Goal: Task Accomplishment & Management: Manage account settings

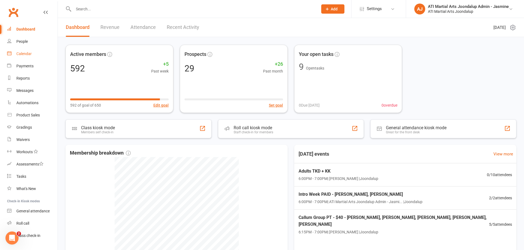
click at [24, 57] on link "Calendar" at bounding box center [32, 54] width 51 height 12
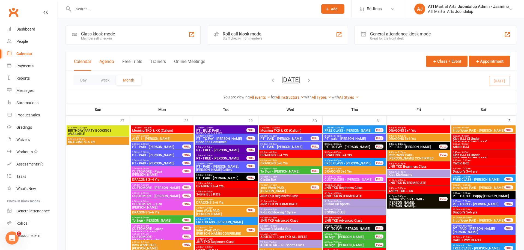
click at [106, 64] on button "Agenda" at bounding box center [106, 65] width 15 height 12
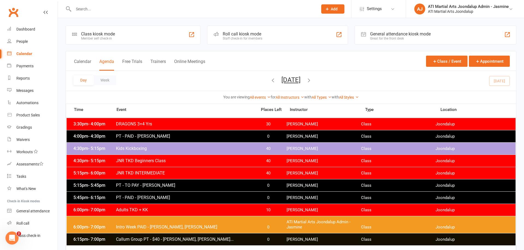
click at [81, 81] on button "Day" at bounding box center [83, 80] width 20 height 10
click at [312, 81] on icon "button" at bounding box center [309, 80] width 6 height 6
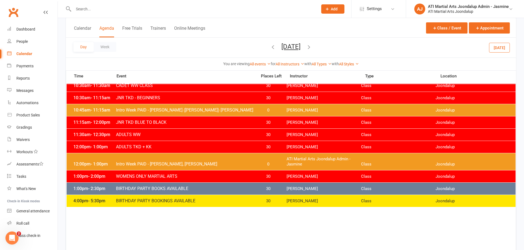
scroll to position [245, 0]
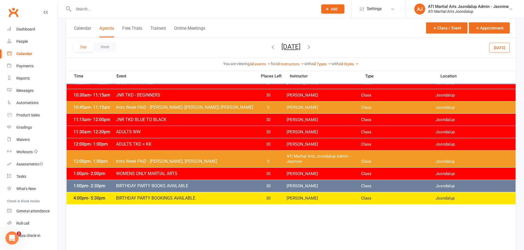
click at [165, 161] on span "Intro Week PAID - Rachel Taylor, Brandon Taylor" at bounding box center [185, 161] width 138 height 5
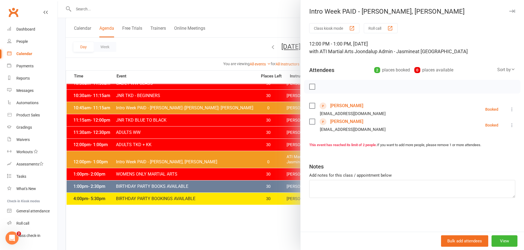
click at [506, 244] on button "View" at bounding box center [505, 241] width 26 height 11
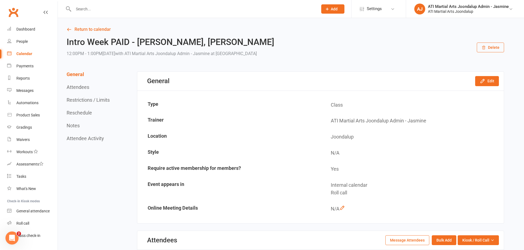
drag, startPoint x: 22, startPoint y: 43, endPoint x: 80, endPoint y: 33, distance: 58.6
click at [23, 43] on div "People" at bounding box center [21, 41] width 11 height 4
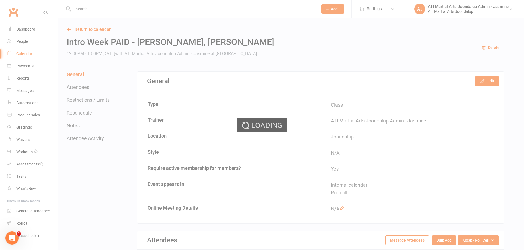
select select "100"
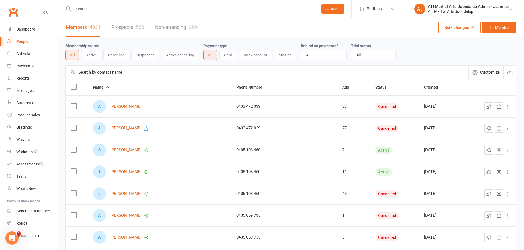
click at [117, 11] on input "text" at bounding box center [193, 9] width 242 height 8
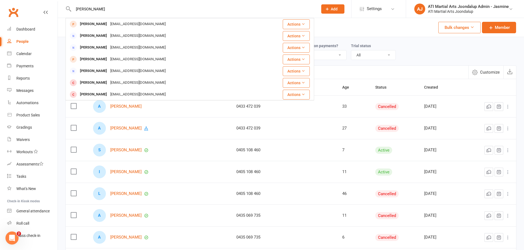
type input "Rachel Taylor"
drag, startPoint x: 102, startPoint y: 18, endPoint x: 95, endPoint y: 24, distance: 8.7
click at [95, 24] on div "Rachel Taylor" at bounding box center [93, 24] width 30 height 8
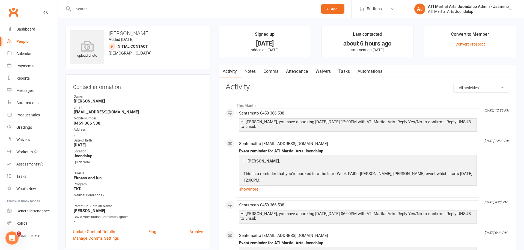
click at [299, 72] on link "Attendance" at bounding box center [296, 71] width 29 height 13
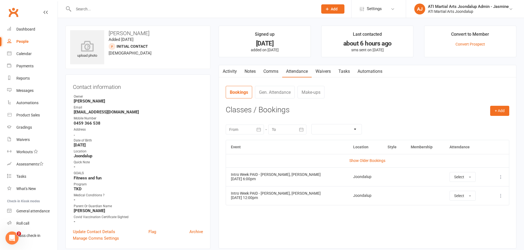
click at [501, 195] on icon at bounding box center [500, 195] width 5 height 5
click at [461, 216] on link "View event" at bounding box center [477, 217] width 54 height 11
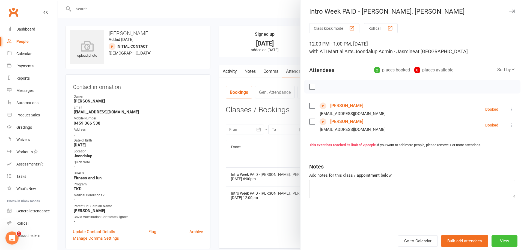
click at [501, 244] on button "View" at bounding box center [505, 241] width 26 height 11
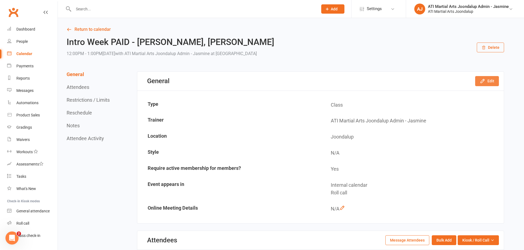
click at [488, 81] on button "Edit" at bounding box center [487, 81] width 24 height 10
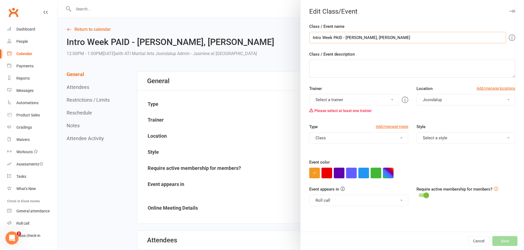
click at [359, 40] on input "Intro Week PAID - Rachel Taylor, Brandon Taylor" at bounding box center [407, 37] width 197 height 11
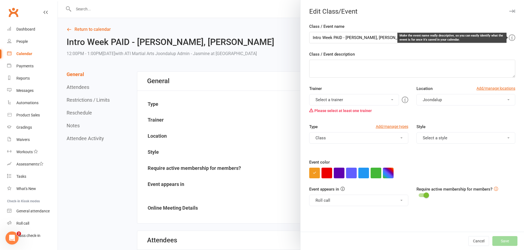
click at [512, 38] on icon at bounding box center [512, 37] width 7 height 7
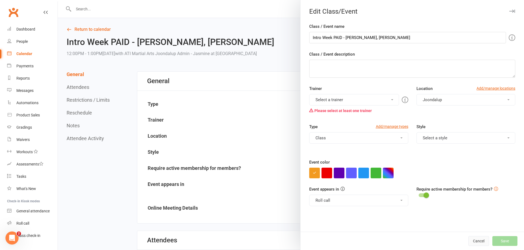
click at [476, 242] on button "Cancel" at bounding box center [479, 241] width 21 height 10
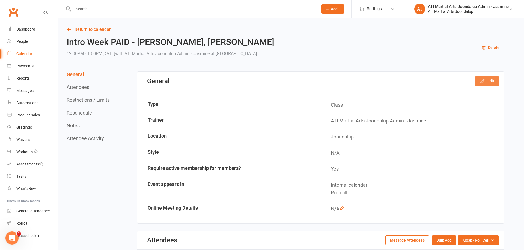
click at [493, 78] on button "Edit" at bounding box center [487, 81] width 24 height 10
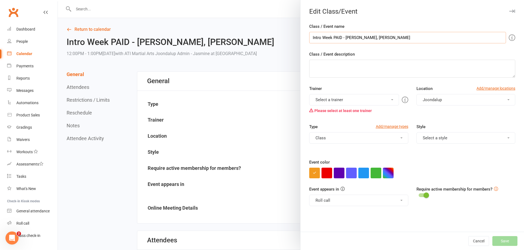
drag, startPoint x: 407, startPoint y: 38, endPoint x: 311, endPoint y: 39, distance: 95.6
click at [310, 39] on input "Intro Week PAID - Rachel Taylor, Brandon Taylor" at bounding box center [407, 37] width 197 height 11
type input "To sign"
click at [480, 242] on button "Cancel" at bounding box center [479, 241] width 21 height 10
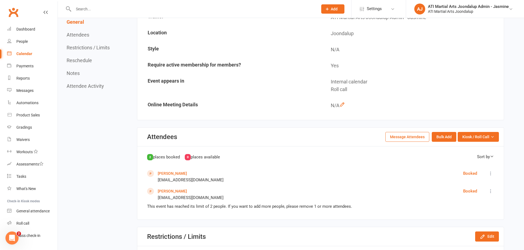
scroll to position [111, 0]
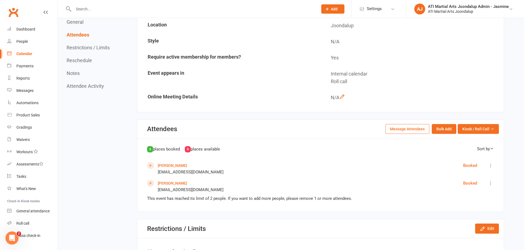
click at [491, 163] on icon at bounding box center [490, 165] width 5 height 5
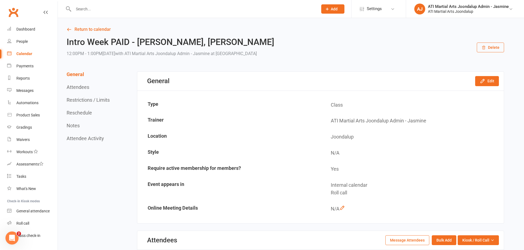
scroll to position [0, 0]
click at [21, 42] on div "People" at bounding box center [21, 41] width 11 height 4
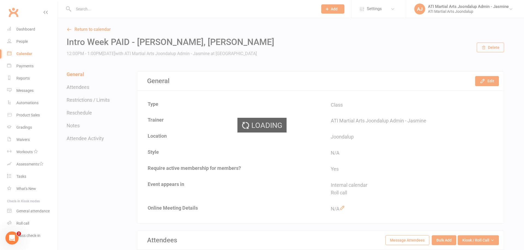
select select "100"
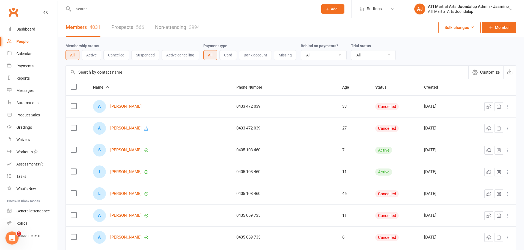
click at [131, 10] on input "text" at bounding box center [193, 9] width 242 height 8
type input "Rachel Taylor"
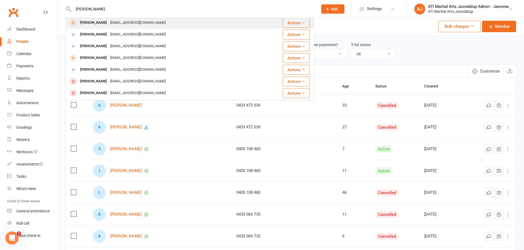
click at [87, 25] on div "Rachel Taylor" at bounding box center [93, 23] width 30 height 8
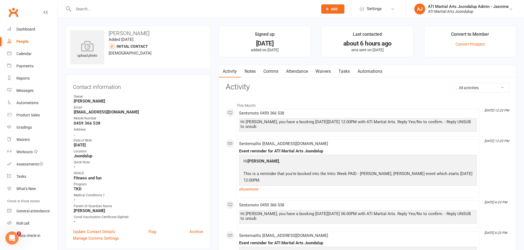
click at [294, 72] on link "Attendance" at bounding box center [296, 71] width 29 height 13
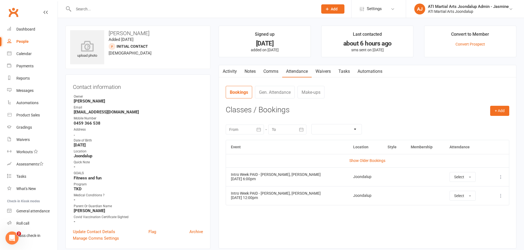
click at [500, 176] on icon at bounding box center [500, 176] width 5 height 5
click at [461, 186] on link "More info" at bounding box center [477, 187] width 54 height 11
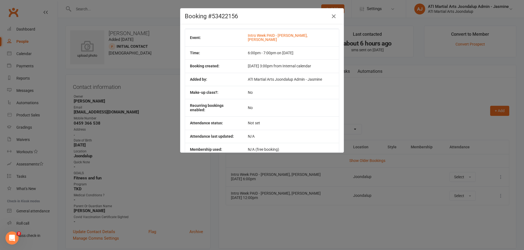
drag, startPoint x: 333, startPoint y: 16, endPoint x: 449, endPoint y: 161, distance: 186.5
click at [333, 16] on icon "button" at bounding box center [334, 16] width 7 height 7
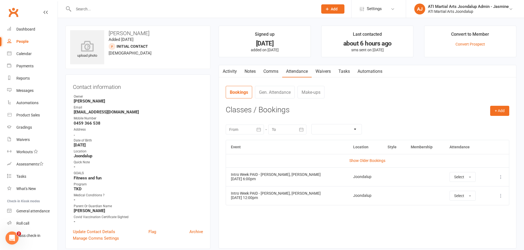
click at [500, 177] on icon at bounding box center [500, 176] width 5 height 5
click at [318, 228] on div "Event Location Style Membership Attendance Show Older Bookings Intro Week PAID …" at bounding box center [368, 190] width 284 height 100
click at [499, 176] on icon at bounding box center [500, 176] width 5 height 5
click at [464, 198] on link "View event" at bounding box center [477, 198] width 54 height 11
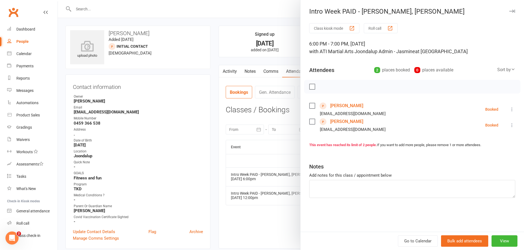
drag, startPoint x: 513, startPoint y: 11, endPoint x: 510, endPoint y: 33, distance: 21.8
click at [513, 12] on icon "button" at bounding box center [512, 11] width 6 height 3
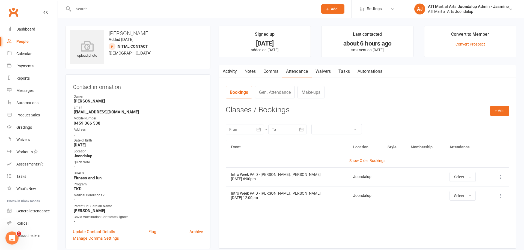
click at [502, 195] on icon at bounding box center [500, 195] width 5 height 5
click at [464, 217] on link "View event" at bounding box center [477, 217] width 54 height 11
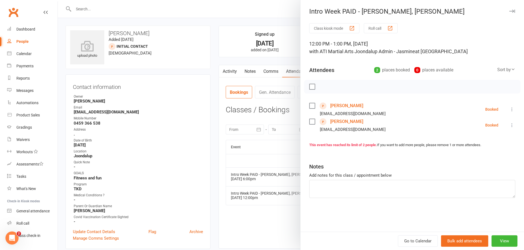
click at [261, 206] on div at bounding box center [291, 125] width 466 height 250
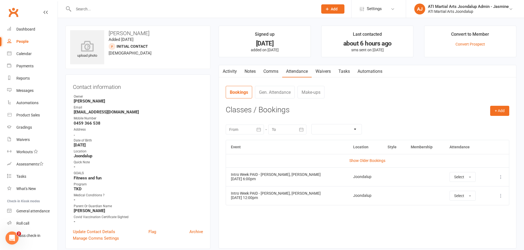
click at [500, 196] on icon at bounding box center [500, 195] width 5 height 5
click at [461, 228] on link "Remove booking" at bounding box center [477, 228] width 54 height 11
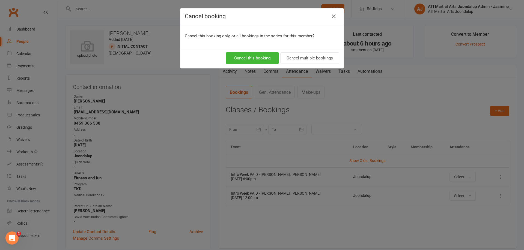
drag, startPoint x: 261, startPoint y: 57, endPoint x: 280, endPoint y: 93, distance: 41.5
click at [261, 57] on button "Cancel this booking" at bounding box center [252, 57] width 53 height 11
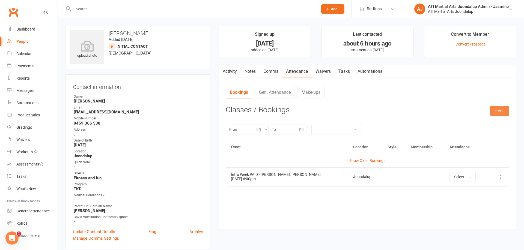
click at [502, 109] on button "+ Add" at bounding box center [499, 111] width 19 height 10
click at [472, 133] on link "Add Appointment" at bounding box center [482, 134] width 54 height 11
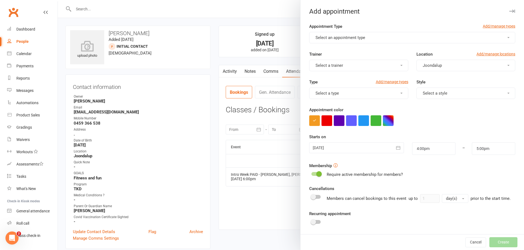
click at [334, 40] on span "Select an appointment type" at bounding box center [341, 37] width 50 height 5
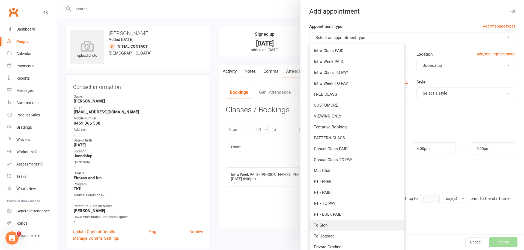
click at [324, 227] on span "To Sign" at bounding box center [321, 225] width 14 height 5
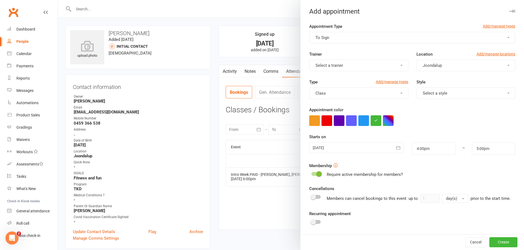
drag, startPoint x: 345, startPoint y: 66, endPoint x: 344, endPoint y: 71, distance: 5.8
click at [345, 66] on button "Select a trainer" at bounding box center [358, 65] width 99 height 11
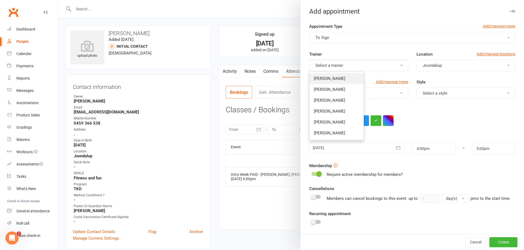
drag, startPoint x: 340, startPoint y: 77, endPoint x: 356, endPoint y: 78, distance: 16.1
click at [340, 77] on span "Rocco Capolingua" at bounding box center [329, 78] width 31 height 5
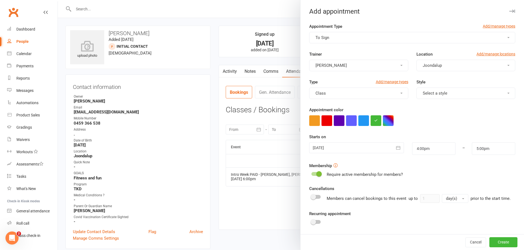
drag, startPoint x: 433, startPoint y: 93, endPoint x: 432, endPoint y: 99, distance: 6.1
click at [433, 93] on span "Select a style" at bounding box center [435, 93] width 25 height 5
click at [430, 152] on span "Kickboxing" at bounding box center [431, 150] width 20 height 5
click at [398, 148] on icon "button" at bounding box center [398, 147] width 5 height 5
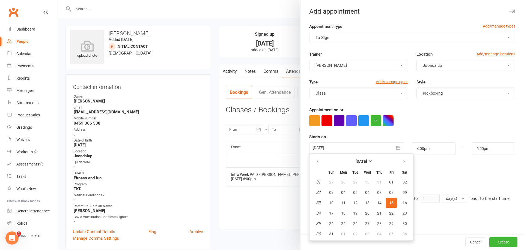
drag, startPoint x: 403, startPoint y: 203, endPoint x: 406, endPoint y: 197, distance: 6.6
click at [403, 203] on span "16" at bounding box center [405, 203] width 4 height 4
type input "16 Aug 2025"
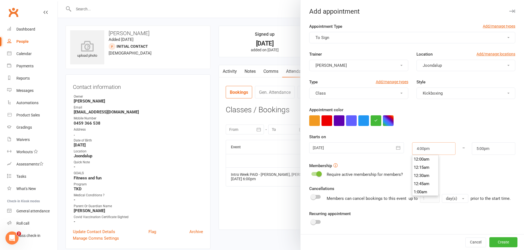
drag, startPoint x: 431, startPoint y: 150, endPoint x: 420, endPoint y: 165, distance: 17.8
click at [431, 151] on input "4:00pm" at bounding box center [433, 149] width 43 height 13
type input "12:00pm"
type input "1:00pm"
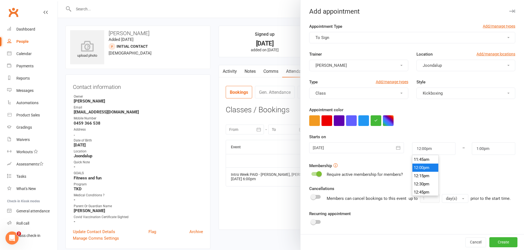
click at [420, 167] on li "12:00pm" at bounding box center [426, 168] width 26 height 8
click at [502, 242] on button "Create" at bounding box center [504, 243] width 28 height 10
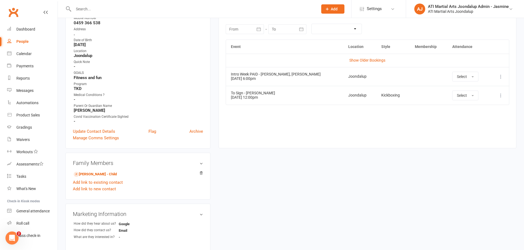
scroll to position [101, 0]
click at [99, 173] on link "Brandon Taylor - Child" at bounding box center [95, 174] width 43 height 6
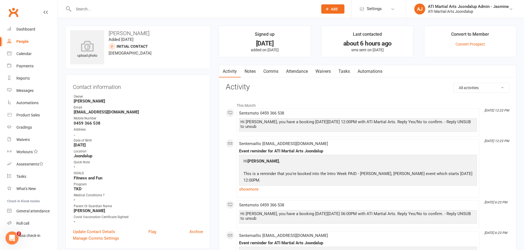
click at [298, 71] on link "Attendance" at bounding box center [296, 71] width 29 height 13
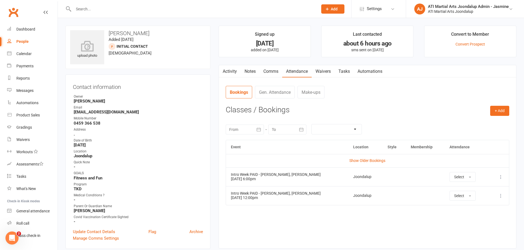
click at [502, 195] on icon at bounding box center [500, 195] width 5 height 5
click at [474, 226] on link "Remove booking" at bounding box center [477, 228] width 54 height 11
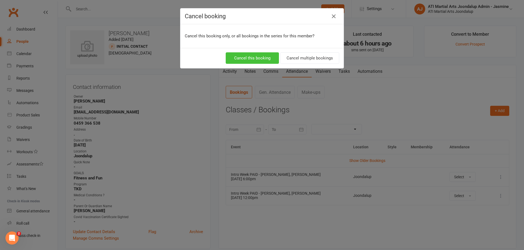
click at [271, 55] on button "Cancel this booking" at bounding box center [252, 57] width 53 height 11
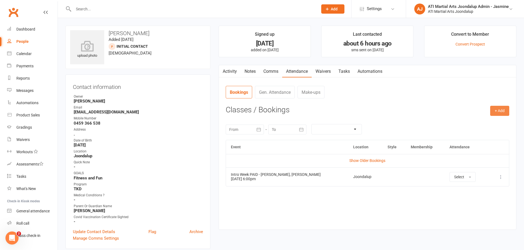
click at [504, 111] on button "+ Add" at bounding box center [499, 111] width 19 height 10
click at [477, 134] on link "Add Appointment" at bounding box center [482, 134] width 54 height 11
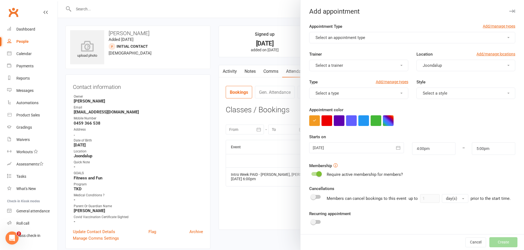
click at [346, 37] on span "Select an appointment type" at bounding box center [341, 37] width 50 height 5
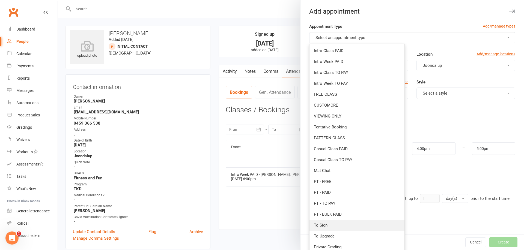
drag, startPoint x: 328, startPoint y: 226, endPoint x: 329, endPoint y: 223, distance: 2.9
click at [328, 226] on link "To Sign" at bounding box center [357, 225] width 95 height 11
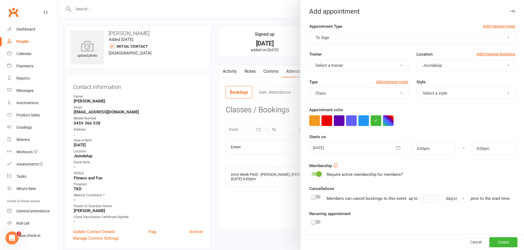
drag, startPoint x: 353, startPoint y: 65, endPoint x: 351, endPoint y: 71, distance: 6.0
click at [353, 66] on button "Select a trainer" at bounding box center [358, 65] width 99 height 11
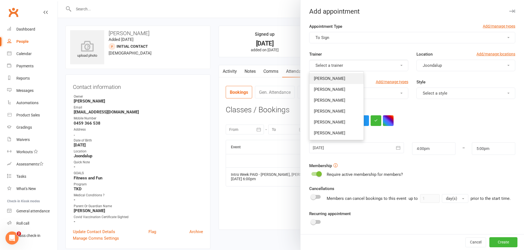
click at [348, 78] on link "Rocco Capolingua" at bounding box center [337, 78] width 54 height 11
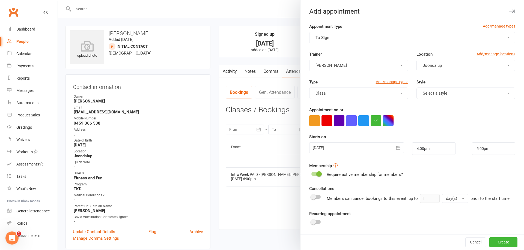
click at [446, 97] on button "Select a style" at bounding box center [466, 93] width 99 height 11
click at [441, 149] on link "Kickboxing" at bounding box center [444, 150] width 54 height 11
drag, startPoint x: 400, startPoint y: 148, endPoint x: 402, endPoint y: 150, distance: 3.1
click at [400, 148] on icon "button" at bounding box center [398, 148] width 4 height 4
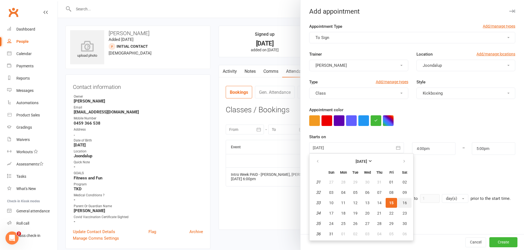
click at [405, 203] on span "16" at bounding box center [405, 203] width 4 height 4
type input "16 Aug 2025"
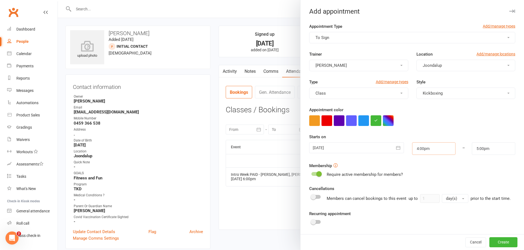
drag, startPoint x: 434, startPoint y: 148, endPoint x: 432, endPoint y: 150, distance: 2.9
click at [434, 148] on input "4:00pm" at bounding box center [433, 149] width 43 height 13
type input "12:00pm"
type input "1:00pm"
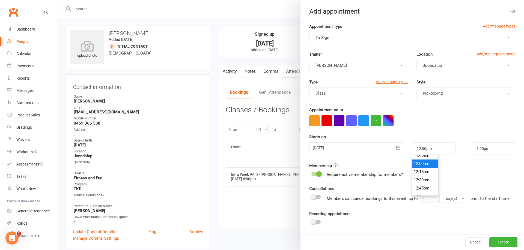
click at [422, 165] on li "12:00pm" at bounding box center [426, 164] width 26 height 8
click at [508, 244] on button "Create" at bounding box center [504, 243] width 28 height 10
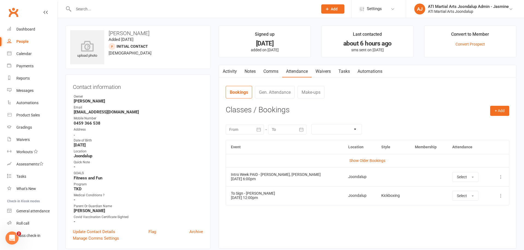
scroll to position [0, 0]
click at [25, 50] on link "Calendar" at bounding box center [32, 54] width 51 height 12
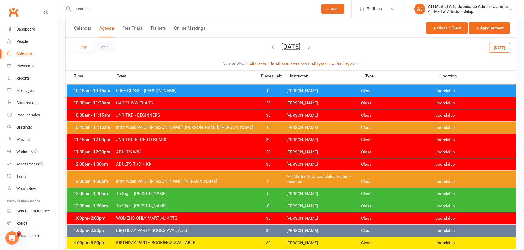
scroll to position [235, 0]
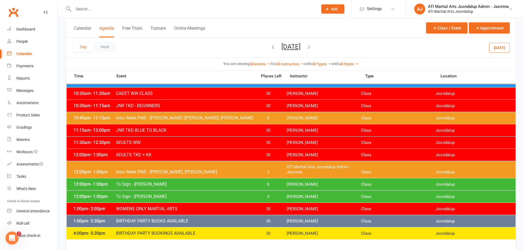
click at [270, 46] on icon "button" at bounding box center [273, 47] width 6 height 6
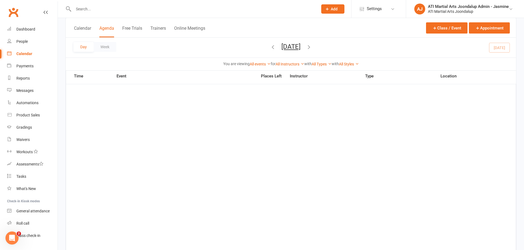
click at [81, 43] on button "Day" at bounding box center [83, 47] width 20 height 10
click at [26, 41] on div "People" at bounding box center [21, 41] width 11 height 4
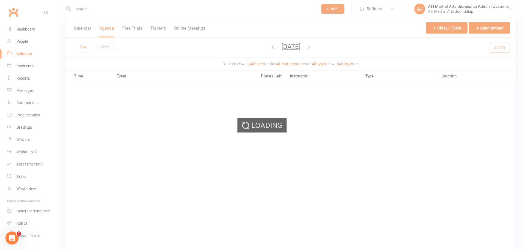
select select "100"
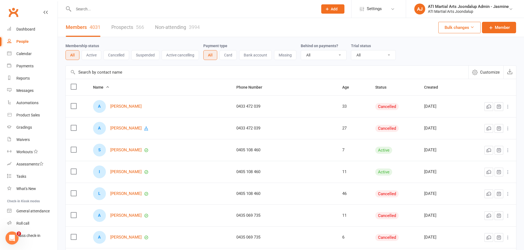
drag, startPoint x: 24, startPoint y: 55, endPoint x: 27, endPoint y: 54, distance: 3.0
click at [25, 55] on div "Calendar" at bounding box center [23, 54] width 15 height 4
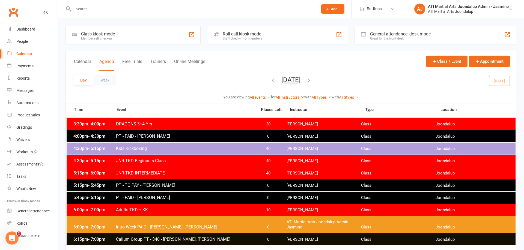
click at [312, 82] on icon "button" at bounding box center [309, 80] width 6 height 6
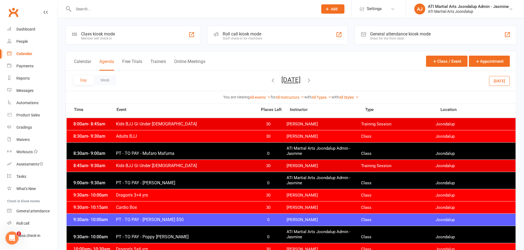
click at [270, 81] on icon "button" at bounding box center [273, 80] width 6 height 6
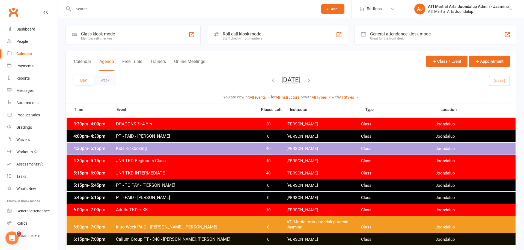
click at [132, 12] on input "text" at bounding box center [193, 9] width 242 height 8
type input "wedlock"
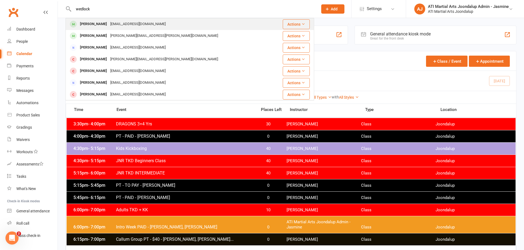
click at [176, 25] on div "Lewis Wedlock shereedonnelly94@gmail.com" at bounding box center [169, 24] width 206 height 11
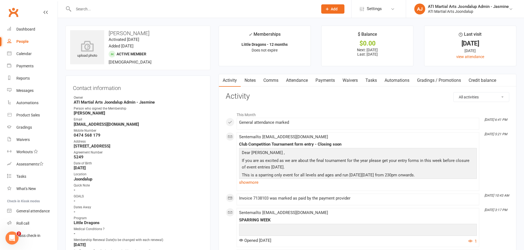
drag, startPoint x: 250, startPoint y: 81, endPoint x: 360, endPoint y: 91, distance: 111.0
click at [252, 81] on link "Notes" at bounding box center [250, 80] width 19 height 13
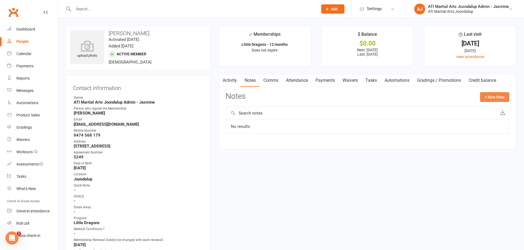
drag, startPoint x: 496, startPoint y: 95, endPoint x: 493, endPoint y: 95, distance: 3.3
click at [493, 95] on button "+ New Note" at bounding box center [494, 97] width 29 height 10
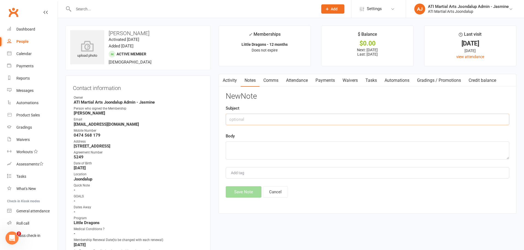
click at [305, 116] on input "text" at bounding box center [368, 119] width 284 height 11
type input "Membership renewal 15/08/25 Debbie"
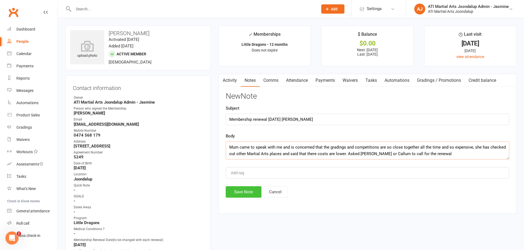
type textarea "Mum came to speak with me and is concerned that the gradings and competitions a…"
click at [245, 189] on button "Save Note" at bounding box center [244, 191] width 36 height 11
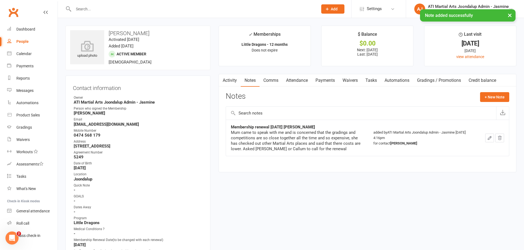
drag, startPoint x: 25, startPoint y: 54, endPoint x: 81, endPoint y: 57, distance: 55.7
click at [26, 54] on div "Calendar" at bounding box center [23, 54] width 15 height 4
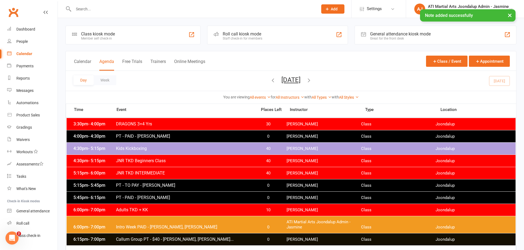
click at [168, 9] on div "× Note added successfully" at bounding box center [258, 9] width 517 height 0
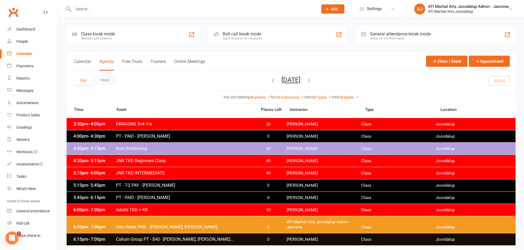
click at [125, 134] on span "PT - PAID - Czid Escarpe" at bounding box center [185, 136] width 138 height 5
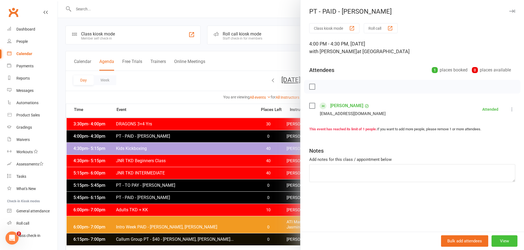
click at [504, 241] on button "View" at bounding box center [505, 241] width 26 height 11
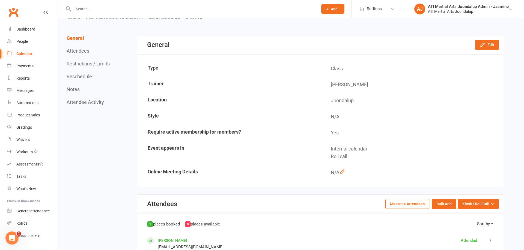
scroll to position [33, 0]
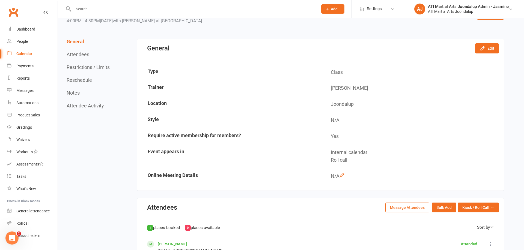
click at [96, 9] on input "text" at bounding box center [193, 9] width 242 height 8
type input "chid"
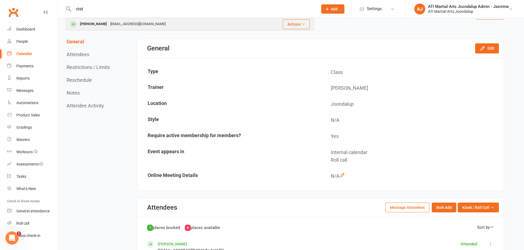
drag, startPoint x: 59, startPoint y: 25, endPoint x: 113, endPoint y: 21, distance: 54.5
click at [113, 21] on div "khrys_teene@yahoo.com" at bounding box center [138, 24] width 59 height 8
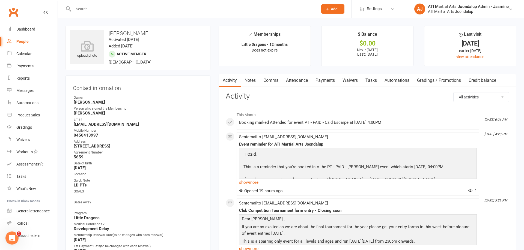
click at [297, 80] on link "Attendance" at bounding box center [296, 80] width 29 height 13
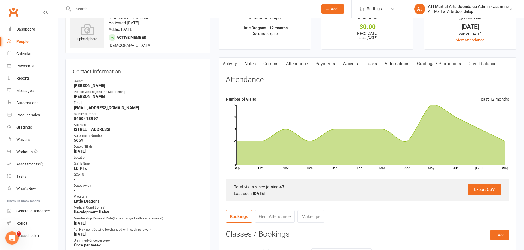
scroll to position [16, 0]
drag, startPoint x: 22, startPoint y: 76, endPoint x: 31, endPoint y: 73, distance: 9.5
click at [23, 76] on div "Reports" at bounding box center [22, 78] width 13 height 4
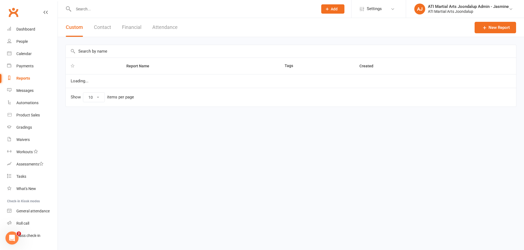
select select "100"
click at [126, 27] on button "Financial" at bounding box center [131, 27] width 19 height 19
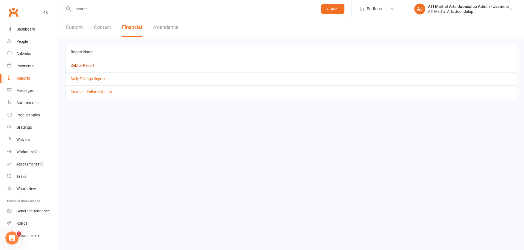
click at [75, 66] on link "Debtor Report" at bounding box center [83, 65] width 24 height 4
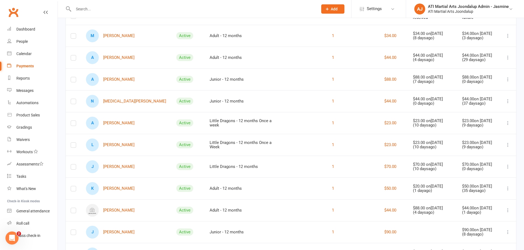
scroll to position [65, 0]
click at [121, 166] on link "J Jayden Feeney" at bounding box center [110, 166] width 49 height 13
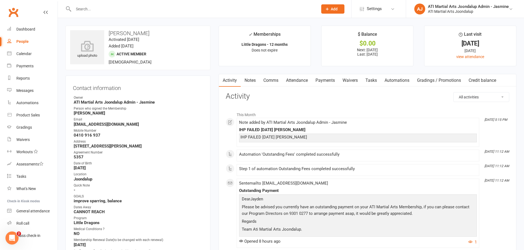
click at [324, 82] on link "Payments" at bounding box center [325, 80] width 27 height 13
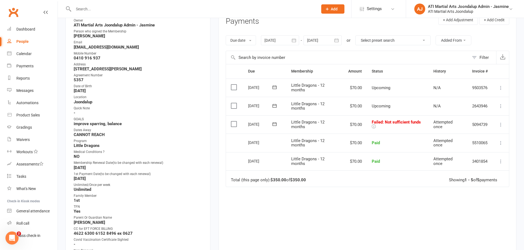
scroll to position [78, 0]
click at [26, 77] on div "Reports" at bounding box center [22, 78] width 13 height 4
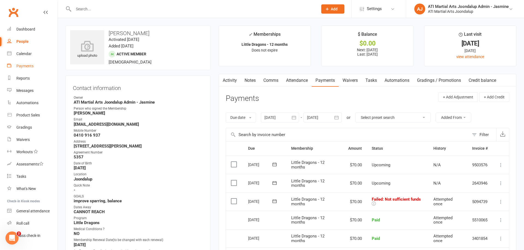
select select "100"
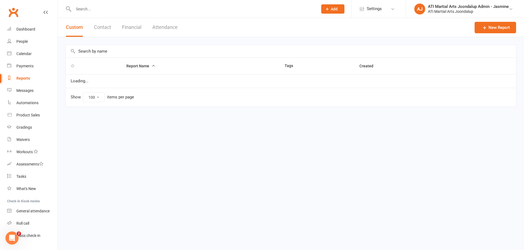
click at [132, 28] on button "Financial" at bounding box center [131, 27] width 19 height 19
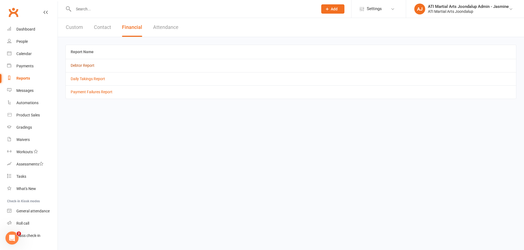
click at [79, 64] on link "Debtor Report" at bounding box center [83, 65] width 24 height 4
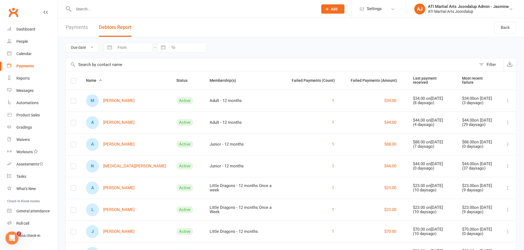
drag, startPoint x: 22, startPoint y: 55, endPoint x: 50, endPoint y: 60, distance: 28.0
click at [22, 54] on div "Calendar" at bounding box center [23, 54] width 15 height 4
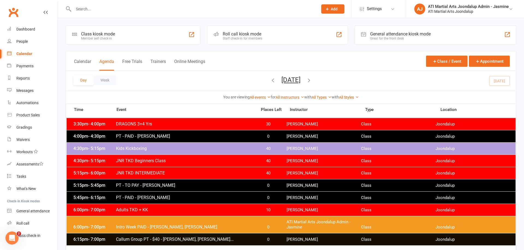
click at [312, 82] on icon "button" at bounding box center [309, 80] width 6 height 6
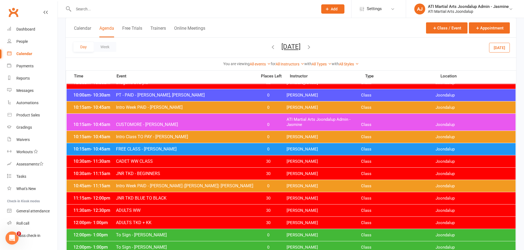
scroll to position [160, 0]
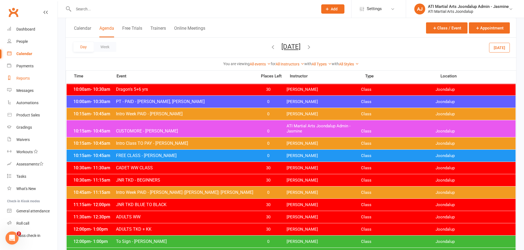
click at [20, 81] on link "Reports" at bounding box center [32, 78] width 51 height 12
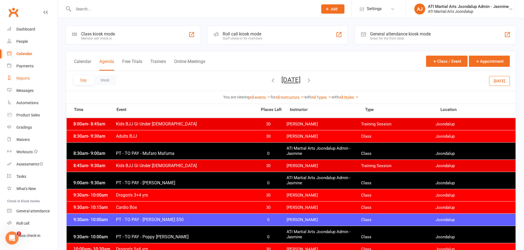
select select "100"
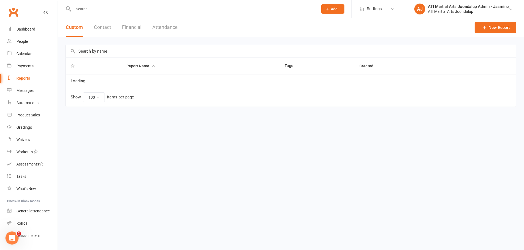
click at [136, 27] on button "Financial" at bounding box center [131, 27] width 19 height 19
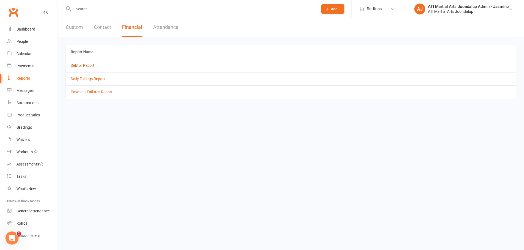
click at [76, 65] on link "Debtor Report" at bounding box center [83, 65] width 24 height 4
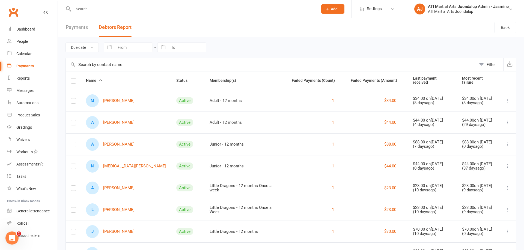
drag, startPoint x: 25, startPoint y: 41, endPoint x: 52, endPoint y: 51, distance: 28.8
click at [25, 41] on div "People" at bounding box center [21, 41] width 11 height 4
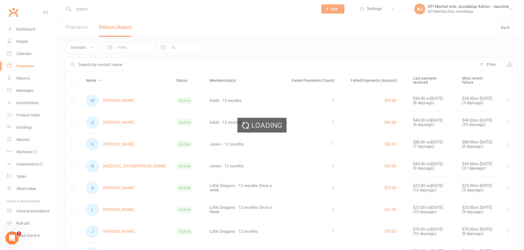
select select "100"
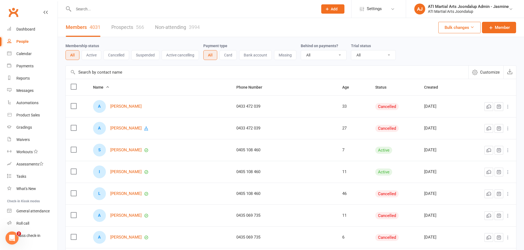
drag, startPoint x: 138, startPoint y: 9, endPoint x: 145, endPoint y: 8, distance: 7.2
click at [140, 8] on input "text" at bounding box center [193, 9] width 242 height 8
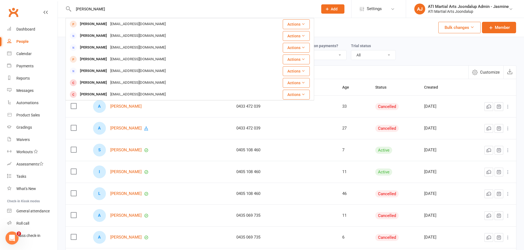
type input "Rachel Taylor"
drag, startPoint x: 145, startPoint y: 8, endPoint x: 95, endPoint y: 25, distance: 52.8
click at [95, 25] on div "Rachel Taylor" at bounding box center [93, 24] width 30 height 8
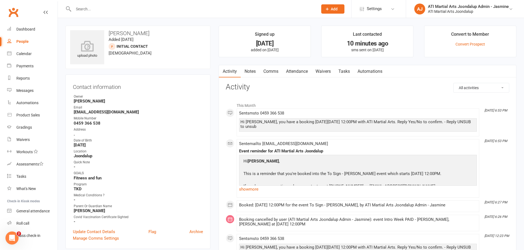
click at [294, 72] on link "Attendance" at bounding box center [296, 71] width 29 height 13
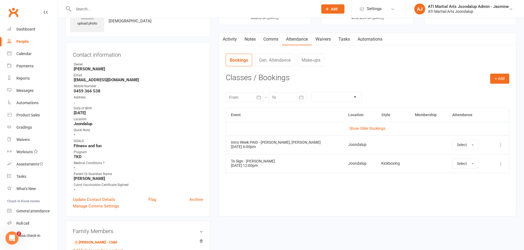
scroll to position [33, 0]
drag, startPoint x: 471, startPoint y: 144, endPoint x: 469, endPoint y: 146, distance: 2.9
click at [472, 144] on button "Select" at bounding box center [465, 145] width 26 height 10
click at [461, 169] on span "Absent" at bounding box center [463, 167] width 13 height 5
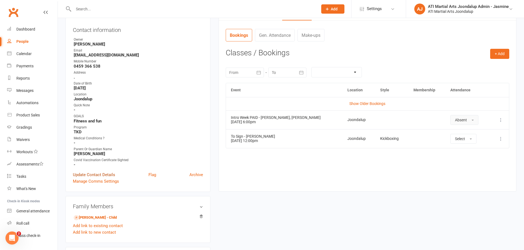
scroll to position [58, 0]
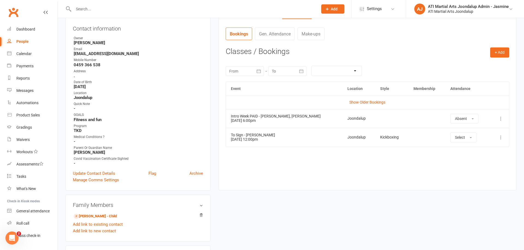
click at [92, 217] on link "Brandon Taylor - Child" at bounding box center [95, 217] width 43 height 6
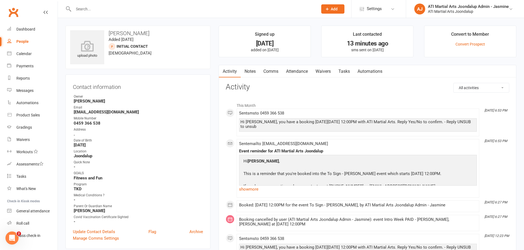
click at [303, 72] on link "Attendance" at bounding box center [296, 71] width 29 height 13
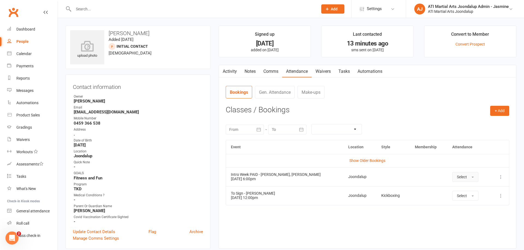
click at [472, 177] on span "button" at bounding box center [473, 177] width 2 height 1
click at [459, 201] on span "Absent" at bounding box center [463, 200] width 13 height 5
click at [501, 195] on icon at bounding box center [500, 195] width 5 height 5
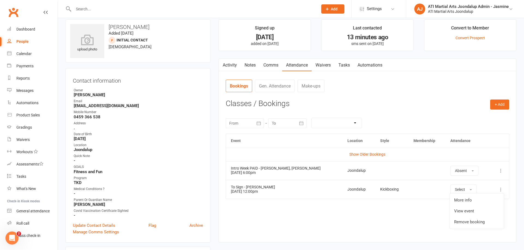
scroll to position [2, 0]
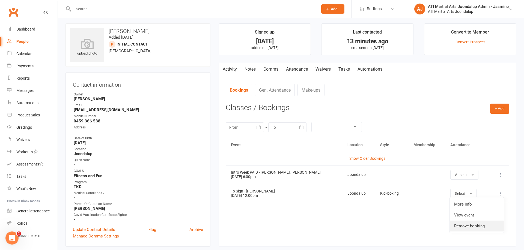
click at [473, 224] on link "Remove booking" at bounding box center [477, 226] width 54 height 11
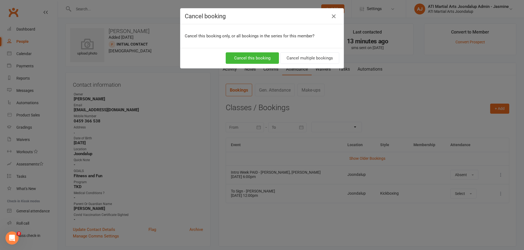
drag, startPoint x: 268, startPoint y: 59, endPoint x: 281, endPoint y: 74, distance: 19.5
click at [268, 59] on button "Cancel this booking" at bounding box center [252, 57] width 53 height 11
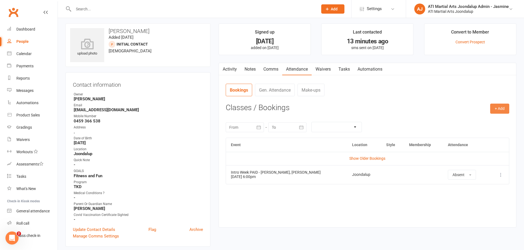
click at [494, 109] on button "+ Add" at bounding box center [499, 109] width 19 height 10
click at [475, 132] on link "Add Appointment" at bounding box center [482, 132] width 54 height 11
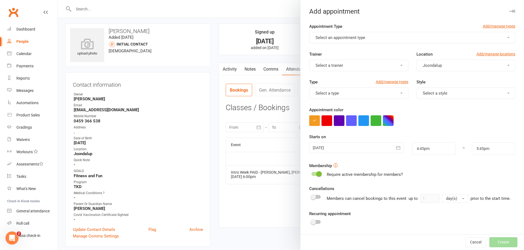
click at [319, 40] on span "Select an appointment type" at bounding box center [341, 37] width 50 height 5
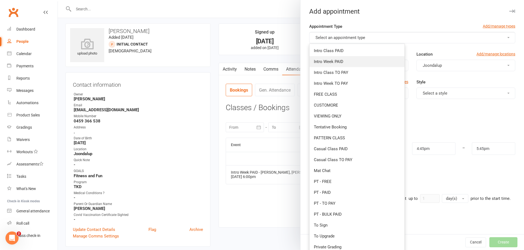
drag, startPoint x: 324, startPoint y: 62, endPoint x: 327, endPoint y: 75, distance: 12.8
click at [324, 62] on span "Intro Week PAID" at bounding box center [328, 61] width 29 height 5
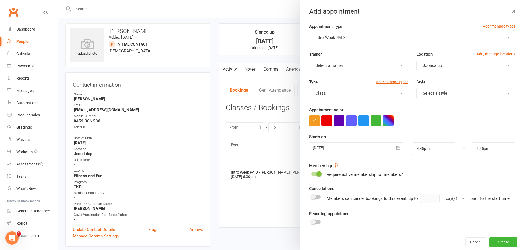
scroll to position [1, 0]
click at [345, 94] on button "Class" at bounding box center [358, 93] width 99 height 11
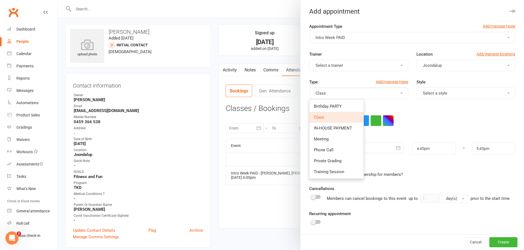
drag, startPoint x: 332, startPoint y: 117, endPoint x: 358, endPoint y: 111, distance: 26.4
click at [332, 117] on link "Class" at bounding box center [337, 117] width 54 height 11
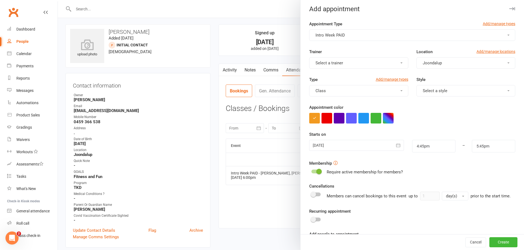
click at [430, 96] on button "Select a style" at bounding box center [466, 90] width 99 height 11
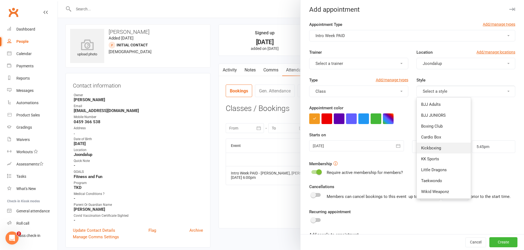
click at [430, 148] on span "Kickboxing" at bounding box center [431, 148] width 20 height 5
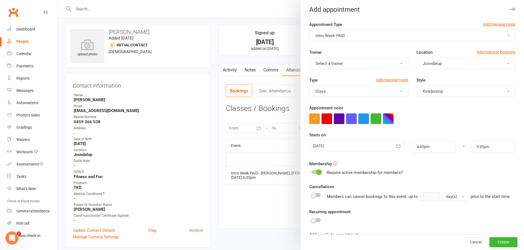
drag, startPoint x: 399, startPoint y: 146, endPoint x: 398, endPoint y: 149, distance: 3.6
click at [399, 146] on icon "button" at bounding box center [398, 145] width 5 height 5
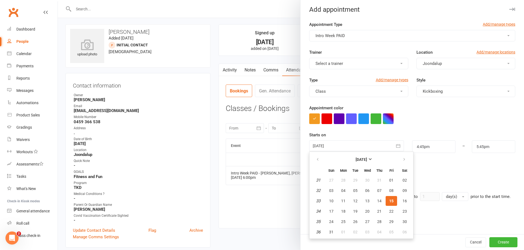
click at [403, 201] on span "16" at bounding box center [405, 201] width 4 height 4
type input "16 Aug 2025"
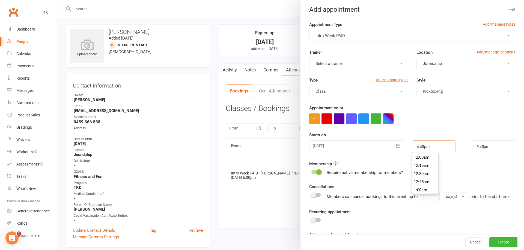
click at [433, 151] on input "4:45pm" at bounding box center [433, 147] width 43 height 13
type input "12:00pm"
type input "1:00pm"
click at [421, 165] on li "12:00pm" at bounding box center [426, 163] width 26 height 8
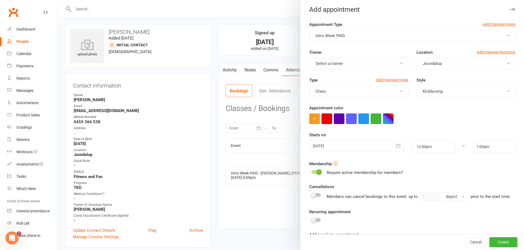
click at [497, 243] on button "Create" at bounding box center [504, 243] width 28 height 10
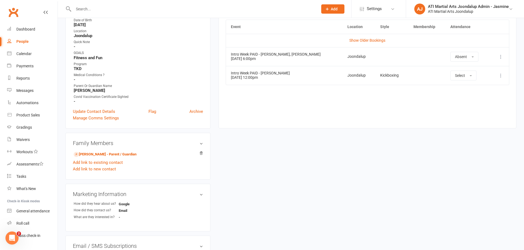
scroll to position [121, 0]
click at [119, 153] on link "Rachel Taylor - Parent / Guardian" at bounding box center [105, 155] width 63 height 6
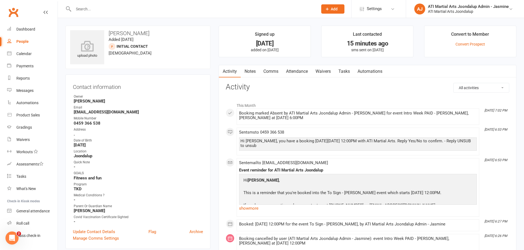
click at [305, 71] on link "Attendance" at bounding box center [296, 71] width 29 height 13
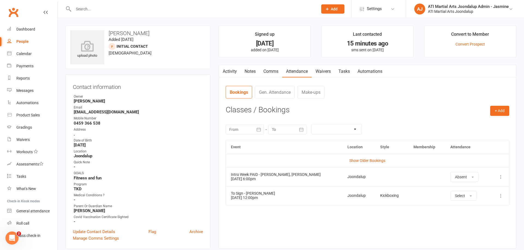
click at [502, 194] on icon at bounding box center [500, 195] width 5 height 5
click at [472, 229] on link "Remove booking" at bounding box center [477, 228] width 54 height 11
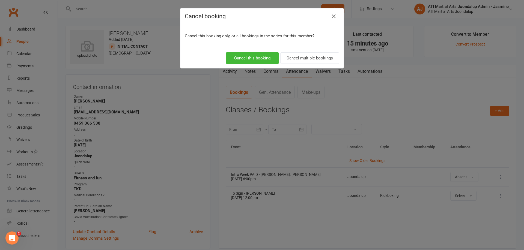
drag, startPoint x: 268, startPoint y: 58, endPoint x: 301, endPoint y: 81, distance: 40.4
click at [268, 58] on button "Cancel this booking" at bounding box center [252, 57] width 53 height 11
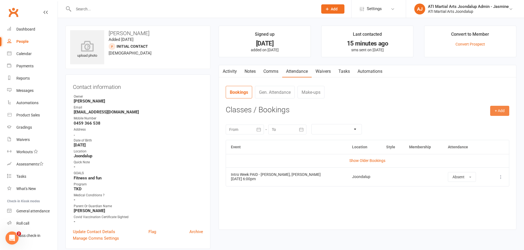
click at [500, 112] on button "+ Add" at bounding box center [499, 111] width 19 height 10
click at [476, 135] on link "Add Appointment" at bounding box center [482, 134] width 54 height 11
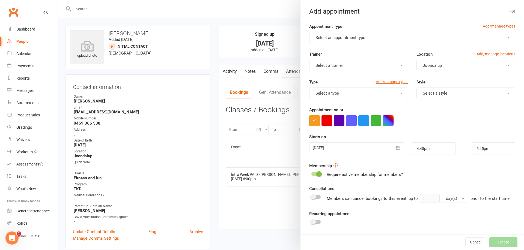
click at [333, 35] on span "Select an appointment type" at bounding box center [341, 37] width 50 height 5
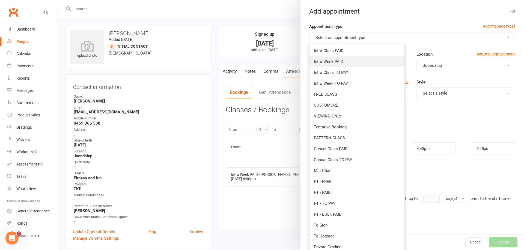
click at [334, 61] on span "Intro Week PAID" at bounding box center [328, 61] width 29 height 5
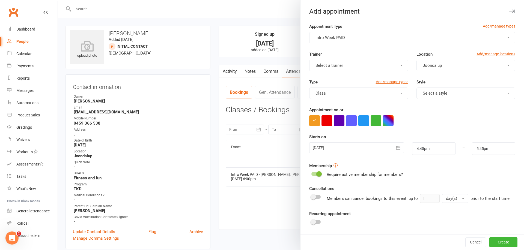
click at [431, 95] on span "Select a style" at bounding box center [435, 93] width 25 height 5
drag, startPoint x: 432, startPoint y: 152, endPoint x: 422, endPoint y: 152, distance: 10.1
click at [432, 152] on span "Kickboxing" at bounding box center [431, 150] width 20 height 5
click at [399, 149] on icon "button" at bounding box center [398, 147] width 5 height 5
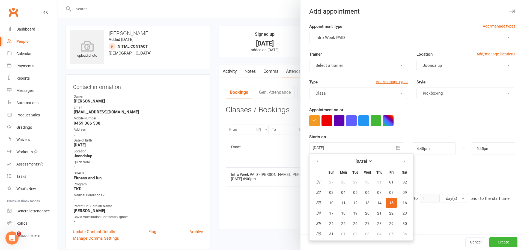
click at [404, 202] on span "16" at bounding box center [405, 203] width 4 height 4
type input "16 Aug 2025"
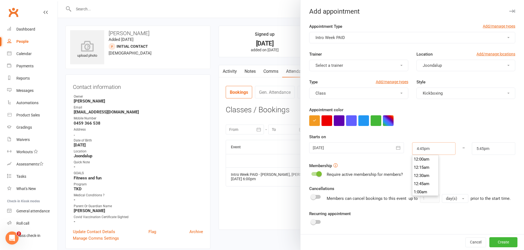
click at [438, 148] on input "4:45pm" at bounding box center [433, 149] width 43 height 13
type input "12:00pm"
type input "1:00pm"
drag, startPoint x: 425, startPoint y: 168, endPoint x: 436, endPoint y: 171, distance: 11.6
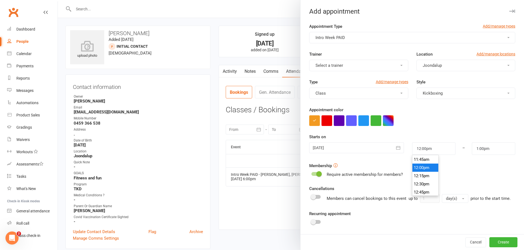
click at [425, 168] on li "12:00pm" at bounding box center [426, 168] width 26 height 8
click at [499, 239] on button "Create" at bounding box center [504, 243] width 28 height 10
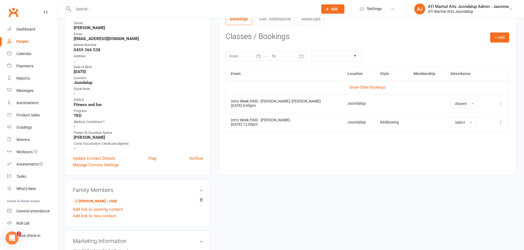
scroll to position [74, 0]
click at [90, 199] on link "Brandon Taylor - Child" at bounding box center [95, 201] width 43 height 6
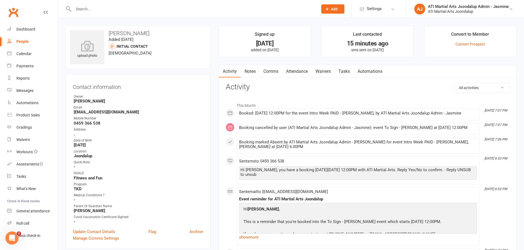
click at [299, 71] on link "Attendance" at bounding box center [296, 71] width 29 height 13
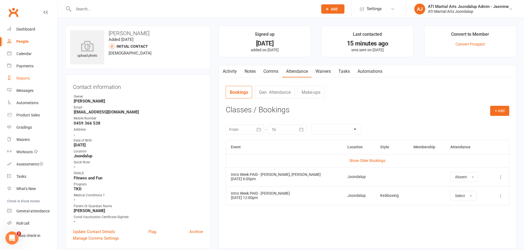
click at [22, 78] on div "Reports" at bounding box center [22, 78] width 13 height 4
select select "100"
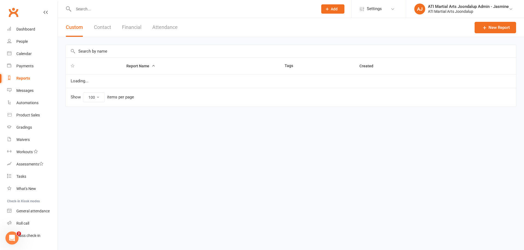
click at [28, 79] on div "Reports" at bounding box center [23, 78] width 14 height 4
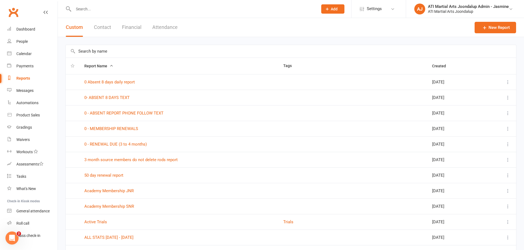
drag, startPoint x: 165, startPoint y: 28, endPoint x: 169, endPoint y: 42, distance: 15.0
click at [165, 28] on button "Attendance" at bounding box center [164, 27] width 25 height 19
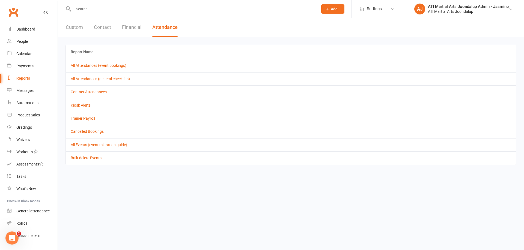
drag, startPoint x: 134, startPoint y: 27, endPoint x: 136, endPoint y: 40, distance: 13.7
click at [134, 27] on button "Financial" at bounding box center [131, 27] width 19 height 19
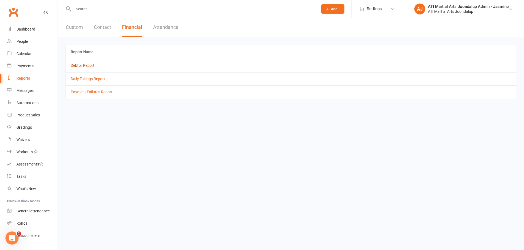
click at [82, 66] on link "Debtor Report" at bounding box center [83, 65] width 24 height 4
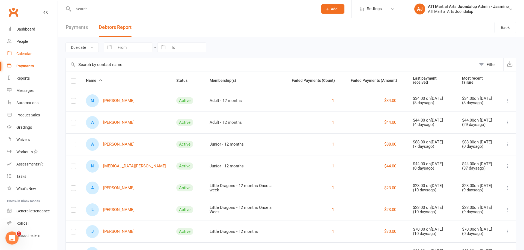
click at [26, 54] on div "Calendar" at bounding box center [23, 54] width 15 height 4
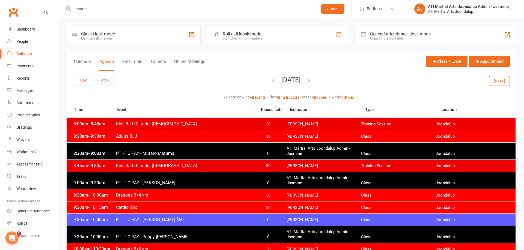
click at [270, 79] on icon "button" at bounding box center [273, 80] width 6 height 6
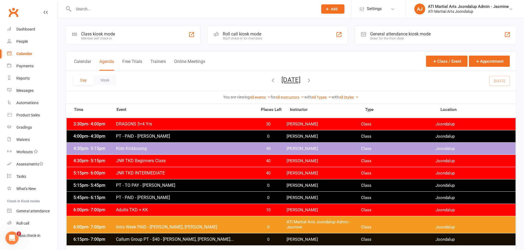
click at [156, 9] on input "text" at bounding box center [193, 9] width 242 height 8
type input "clarke"
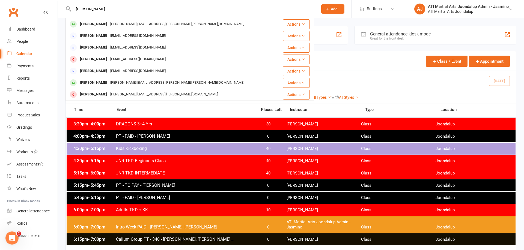
click at [170, 30] on div "Jason Clarke jason.clarke@clarke-systems.com" at bounding box center [171, 24] width 211 height 11
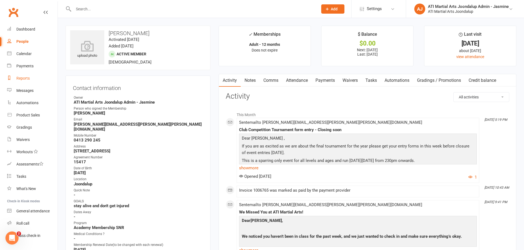
drag, startPoint x: 24, startPoint y: 80, endPoint x: 57, endPoint y: 75, distance: 33.4
click at [24, 80] on div "Reports" at bounding box center [22, 78] width 13 height 4
select select "100"
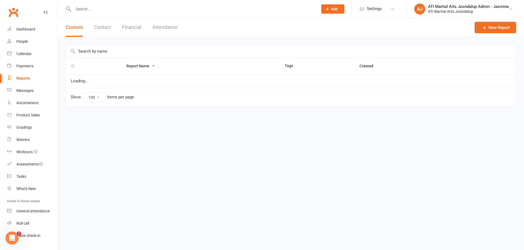
click at [127, 25] on button "Financial" at bounding box center [131, 27] width 19 height 19
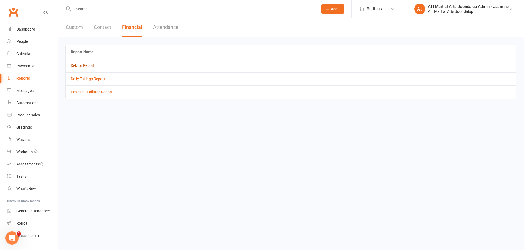
click at [78, 65] on link "Debtor Report" at bounding box center [83, 65] width 24 height 4
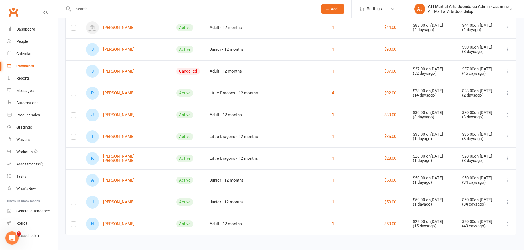
scroll to position [247, 0]
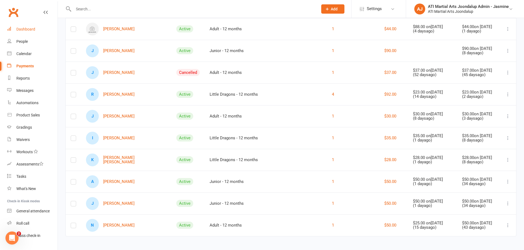
click at [30, 31] on div "Dashboard" at bounding box center [25, 29] width 19 height 4
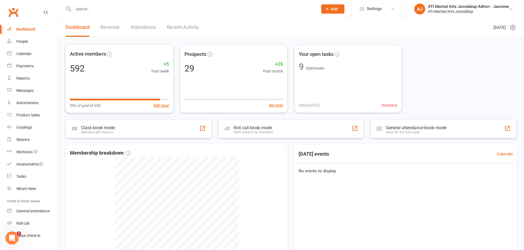
click at [108, 28] on link "Revenue" at bounding box center [109, 27] width 19 height 19
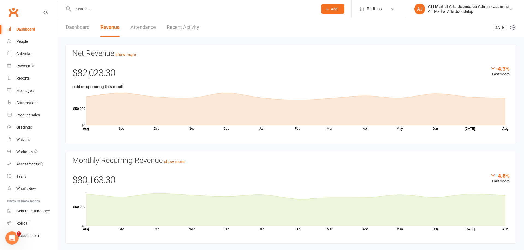
click at [19, 54] on div "Calendar" at bounding box center [23, 54] width 15 height 4
click at [28, 54] on div "Calendar" at bounding box center [23, 54] width 15 height 4
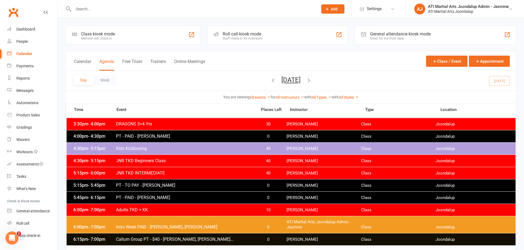
click at [312, 80] on icon "button" at bounding box center [309, 80] width 6 height 6
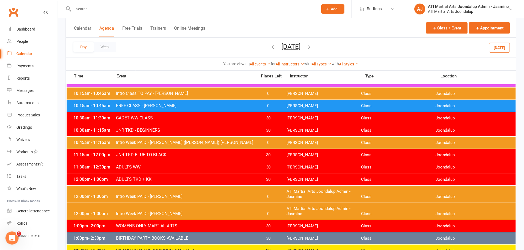
scroll to position [212, 0]
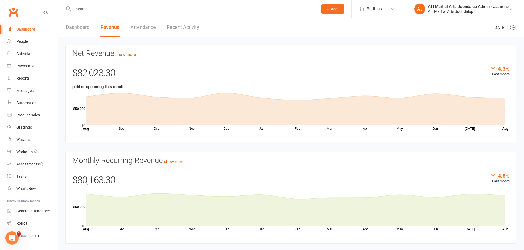
drag, startPoint x: 114, startPoint y: 11, endPoint x: 119, endPoint y: 10, distance: 5.0
click at [117, 11] on input "text" at bounding box center [193, 9] width 242 height 8
type input "[PERSON_NAME]"
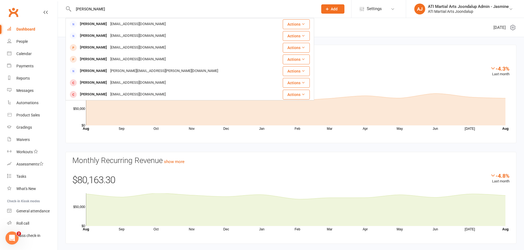
click at [88, 48] on div "[PERSON_NAME]" at bounding box center [93, 48] width 30 height 8
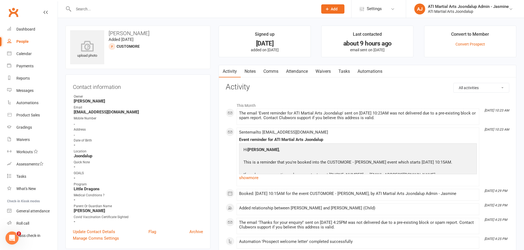
click at [300, 72] on link "Attendance" at bounding box center [296, 71] width 29 height 13
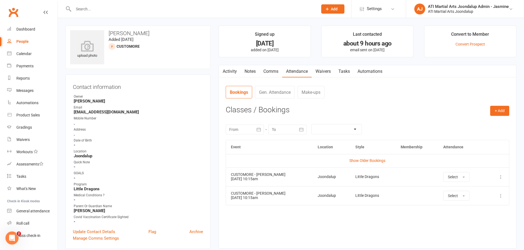
click at [23, 55] on div "Calendar" at bounding box center [23, 54] width 15 height 4
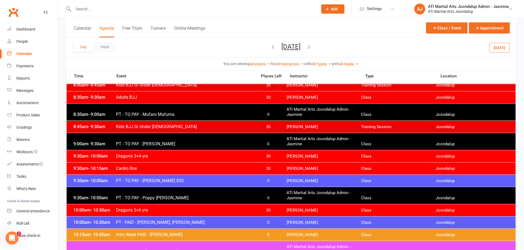
scroll to position [39, 0]
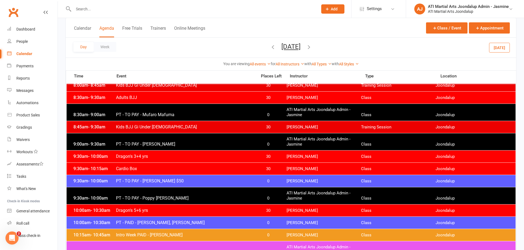
click at [138, 8] on input "text" at bounding box center [193, 9] width 242 height 8
type input "Tommy doyle"
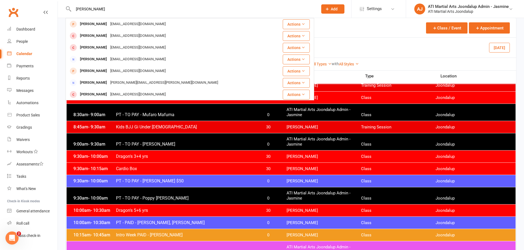
click at [109, 25] on div "none@gmail.com" at bounding box center [138, 24] width 59 height 8
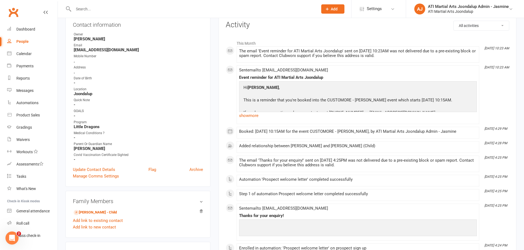
scroll to position [63, 0]
click at [93, 209] on link "Peter Doyle - Child" at bounding box center [95, 212] width 43 height 6
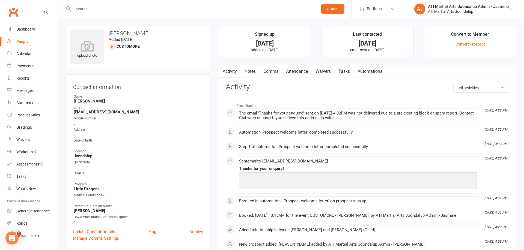
click at [297, 70] on link "Attendance" at bounding box center [296, 71] width 29 height 13
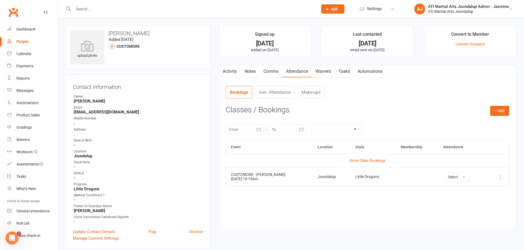
click at [503, 177] on icon at bounding box center [500, 176] width 5 height 5
click at [460, 197] on link "View event" at bounding box center [477, 198] width 54 height 11
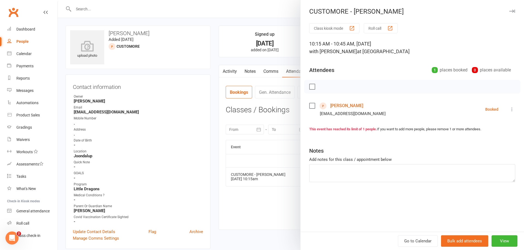
click at [511, 11] on icon "button" at bounding box center [512, 11] width 6 height 3
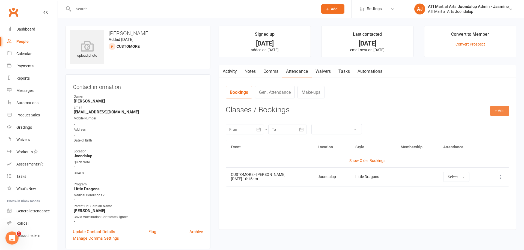
click at [501, 110] on button "+ Add" at bounding box center [499, 111] width 19 height 10
click at [476, 132] on link "Add Appointment" at bounding box center [482, 134] width 54 height 11
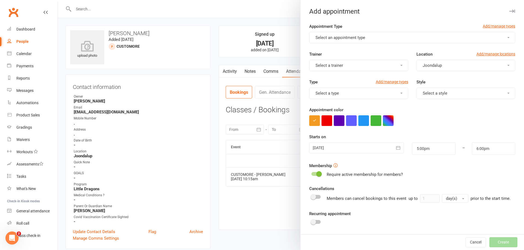
click at [332, 38] on span "Select an appointment type" at bounding box center [341, 37] width 50 height 5
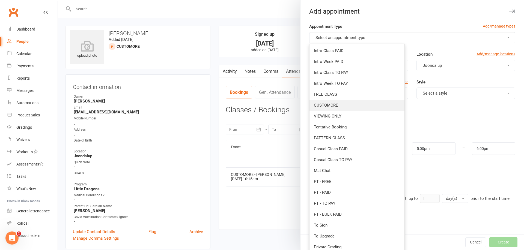
click at [323, 106] on span "CUSTOMORE" at bounding box center [326, 105] width 24 height 5
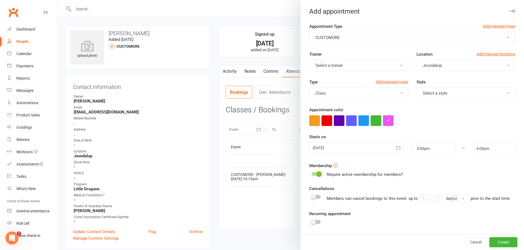
click at [331, 96] on button "Class" at bounding box center [358, 93] width 99 height 11
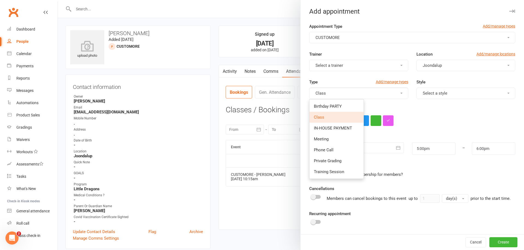
click at [344, 67] on button "Select a trainer" at bounding box center [358, 65] width 99 height 11
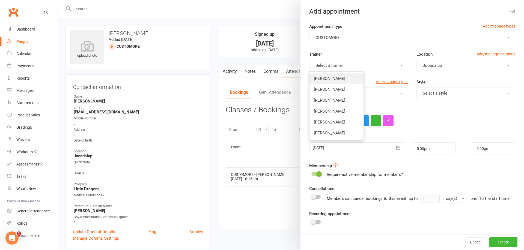
drag, startPoint x: 340, startPoint y: 78, endPoint x: 375, endPoint y: 91, distance: 37.8
click at [340, 78] on span "Rocco Capolingua" at bounding box center [329, 78] width 31 height 5
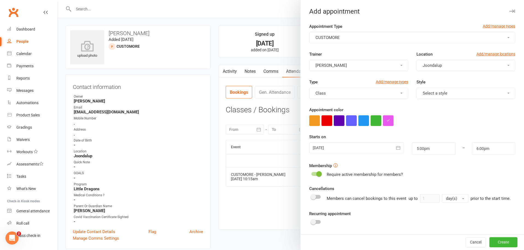
click at [453, 96] on button "Select a style" at bounding box center [466, 93] width 99 height 11
click at [439, 172] on span "Little Dragons" at bounding box center [434, 172] width 26 height 5
drag, startPoint x: 399, startPoint y: 147, endPoint x: 400, endPoint y: 151, distance: 4.1
click at [399, 147] on icon "button" at bounding box center [398, 147] width 5 height 5
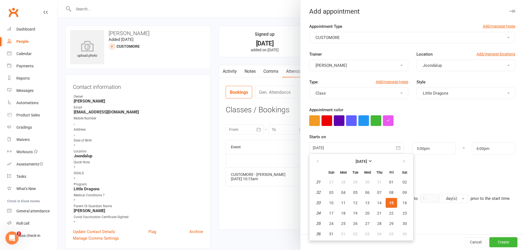
click at [405, 204] on span "16" at bounding box center [405, 203] width 4 height 4
type input "16 Aug 2025"
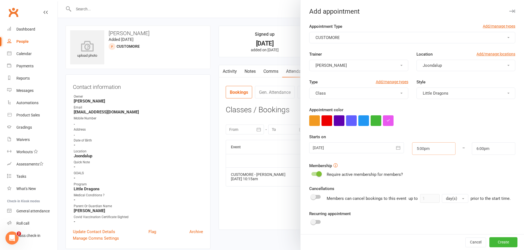
drag, startPoint x: 434, startPoint y: 149, endPoint x: 430, endPoint y: 154, distance: 5.9
click at [434, 149] on input "5:00pm" at bounding box center [433, 149] width 43 height 13
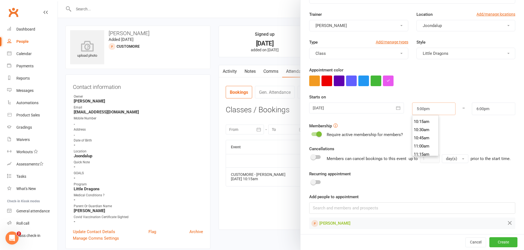
scroll to position [333, 0]
type input "10:15am"
click at [420, 123] on li "10:15am" at bounding box center [426, 122] width 26 height 8
click at [486, 108] on input "11:15am" at bounding box center [493, 109] width 43 height 13
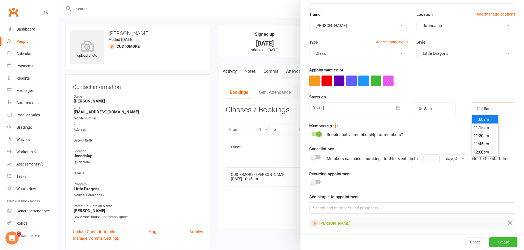
scroll to position [351, 0]
type input "10:45am"
drag, startPoint x: 486, startPoint y: 121, endPoint x: 489, endPoint y: 133, distance: 12.7
click at [486, 121] on li "10:45am" at bounding box center [485, 121] width 26 height 8
drag, startPoint x: 506, startPoint y: 242, endPoint x: 370, endPoint y: 192, distance: 144.0
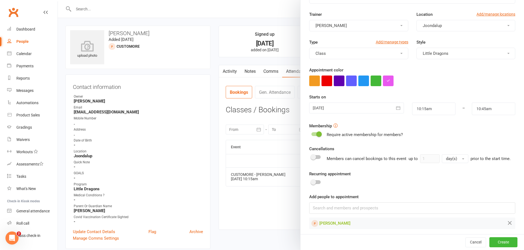
click at [506, 242] on button "Create" at bounding box center [504, 243] width 28 height 10
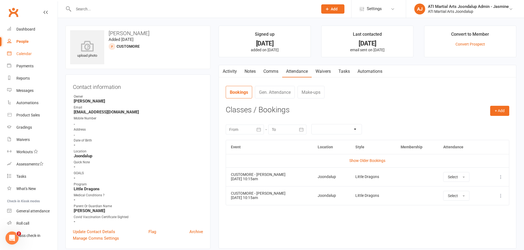
click at [28, 55] on div "Calendar" at bounding box center [23, 54] width 15 height 4
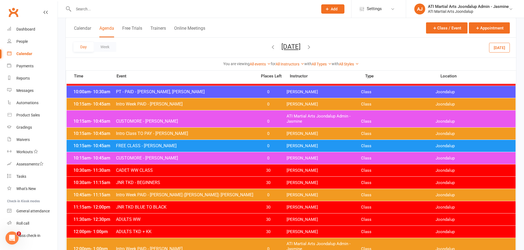
scroll to position [170, 0]
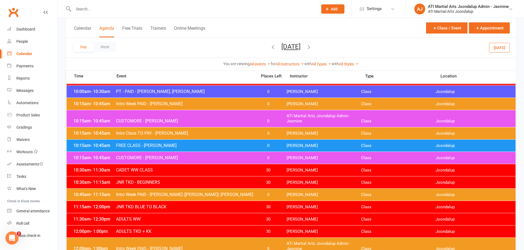
drag, startPoint x: 23, startPoint y: 43, endPoint x: 99, endPoint y: 106, distance: 98.8
click at [23, 43] on div "People" at bounding box center [21, 41] width 11 height 4
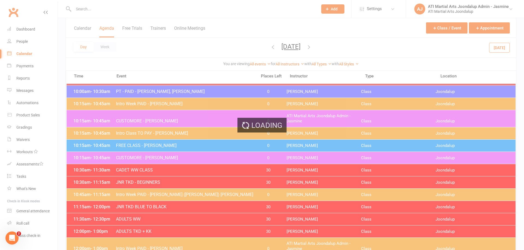
select select "100"
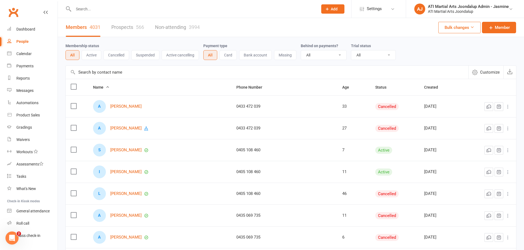
drag, startPoint x: 128, startPoint y: 28, endPoint x: 114, endPoint y: 34, distance: 14.9
click at [128, 28] on link "Prospects 566" at bounding box center [127, 27] width 33 height 19
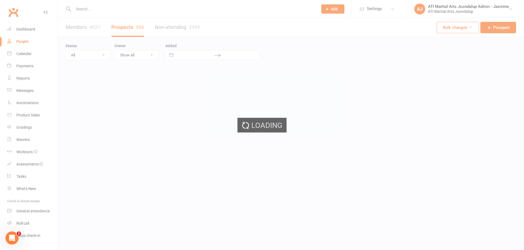
select select "100"
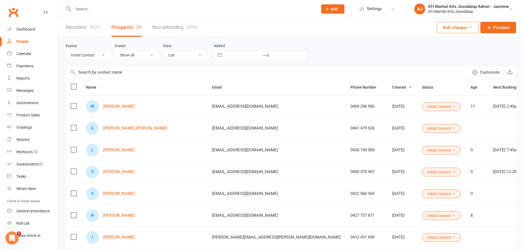
select select "Customore"
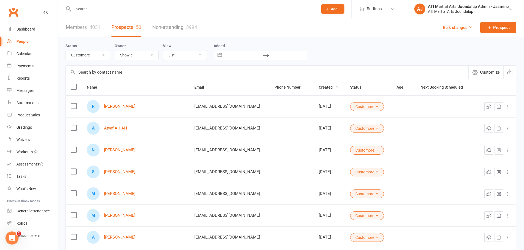
click at [111, 12] on input "text" at bounding box center [193, 9] width 242 height 8
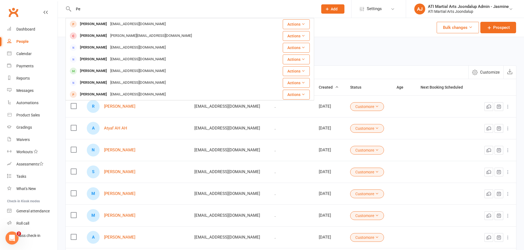
type input "P"
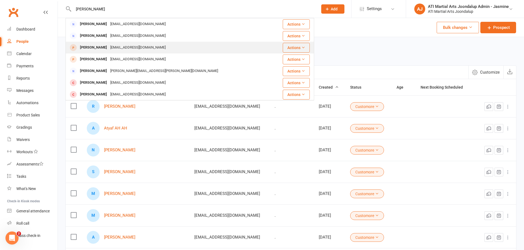
type input "gemma doyle"
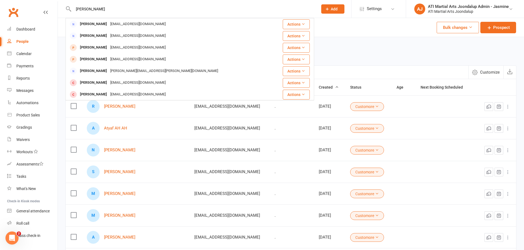
click at [96, 49] on div "Tommy Doyle" at bounding box center [93, 48] width 30 height 8
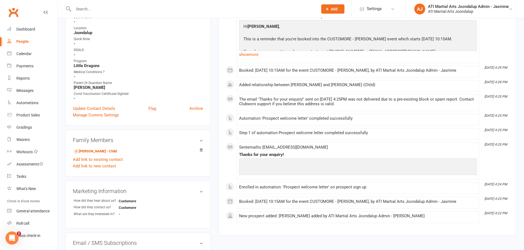
scroll to position [125, 0]
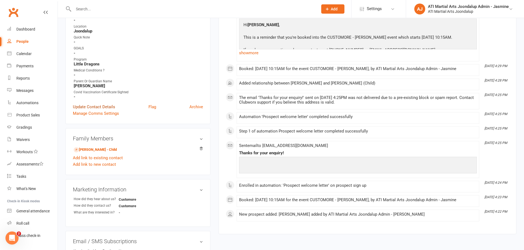
click at [101, 105] on link "Update Contact Details" at bounding box center [94, 107] width 42 height 7
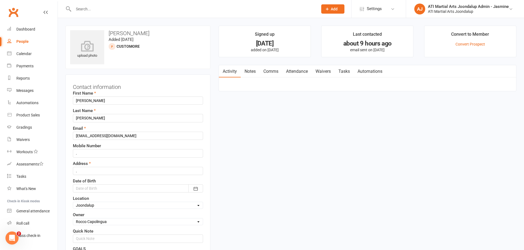
scroll to position [0, 0]
click at [29, 56] on link "Calendar" at bounding box center [32, 54] width 51 height 12
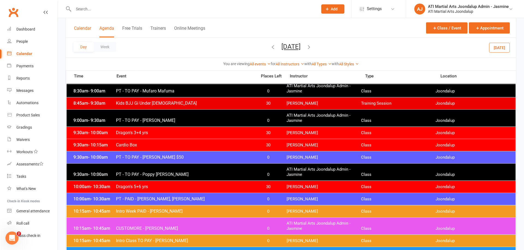
scroll to position [54, 0]
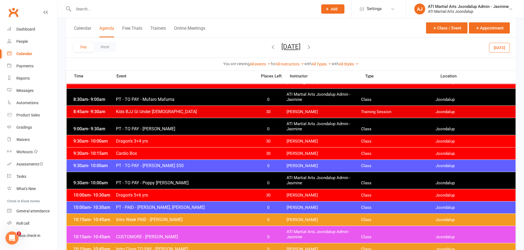
click at [109, 13] on div at bounding box center [190, 9] width 249 height 18
click at [88, 9] on input "text" at bounding box center [193, 9] width 242 height 8
type input "Peter doyle"
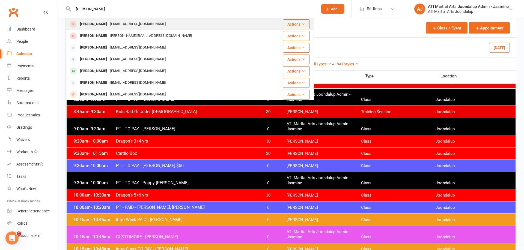
click at [97, 26] on div "Peter Doyle" at bounding box center [93, 24] width 30 height 8
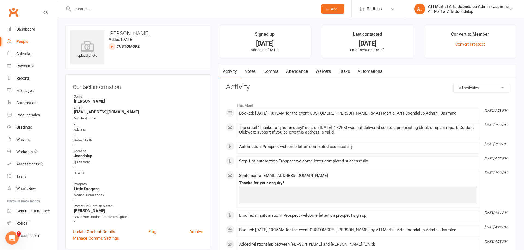
click at [89, 229] on link "Update Contact Details" at bounding box center [94, 232] width 42 height 7
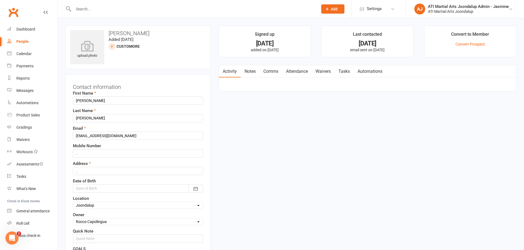
click at [304, 73] on link "Attendance" at bounding box center [296, 71] width 29 height 13
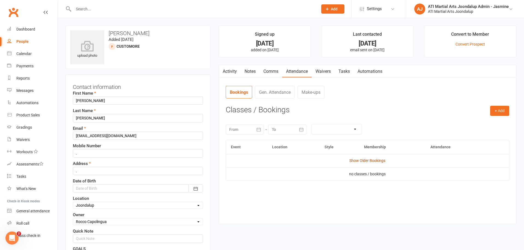
click at [355, 159] on link "Show Older Bookings" at bounding box center [367, 161] width 36 height 4
click at [372, 159] on link "Hide Older Bookings" at bounding box center [368, 161] width 34 height 4
click at [372, 159] on link "Show Older Bookings" at bounding box center [367, 161] width 36 height 4
click at [500, 111] on button "+ Add" at bounding box center [499, 111] width 19 height 10
click at [475, 133] on link "Add Appointment" at bounding box center [482, 134] width 54 height 11
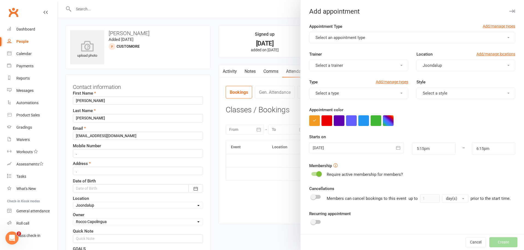
click at [342, 43] on form "Appointment Type Add/manage types Select an appointment type Trainer Select a t…" at bounding box center [412, 146] width 206 height 246
click at [343, 41] on button "Select an appointment type" at bounding box center [412, 37] width 206 height 11
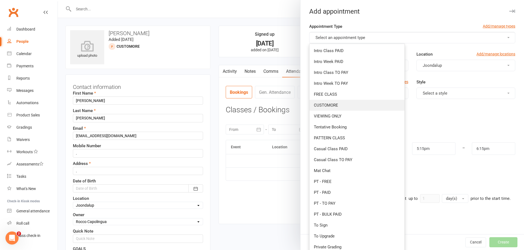
click at [325, 102] on link "CUSTOMORE" at bounding box center [357, 105] width 95 height 11
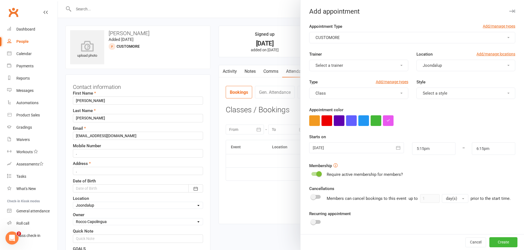
click at [351, 65] on button "Select a trainer" at bounding box center [358, 65] width 99 height 11
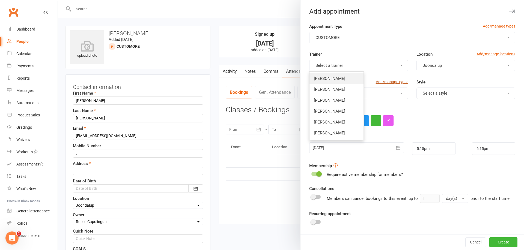
drag, startPoint x: 345, startPoint y: 79, endPoint x: 379, endPoint y: 80, distance: 33.9
click at [345, 79] on span "Rocco Capolingua" at bounding box center [329, 78] width 31 height 5
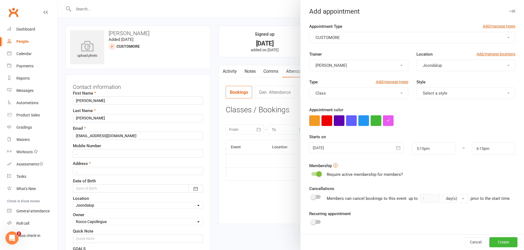
click at [437, 95] on span "Select a style" at bounding box center [435, 93] width 25 height 5
click at [435, 172] on span "Little Dragons" at bounding box center [434, 172] width 26 height 5
click at [399, 149] on icon "button" at bounding box center [398, 147] width 5 height 5
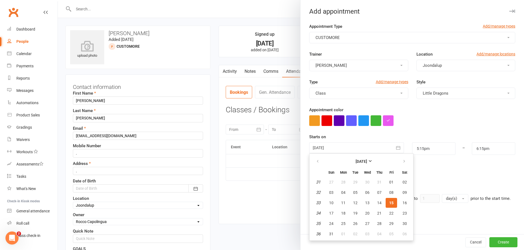
click at [404, 201] on span "16" at bounding box center [405, 203] width 4 height 4
type input "16 Aug 2025"
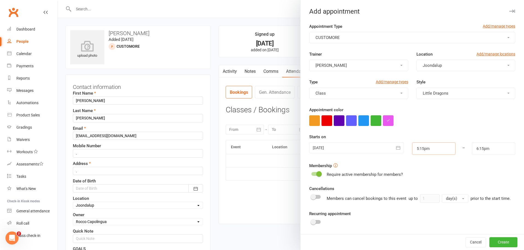
drag, startPoint x: 436, startPoint y: 148, endPoint x: 434, endPoint y: 154, distance: 6.8
click at [437, 148] on input "5:15pm" at bounding box center [433, 149] width 43 height 13
type input "10:15am"
drag, startPoint x: 422, startPoint y: 159, endPoint x: 443, endPoint y: 157, distance: 20.2
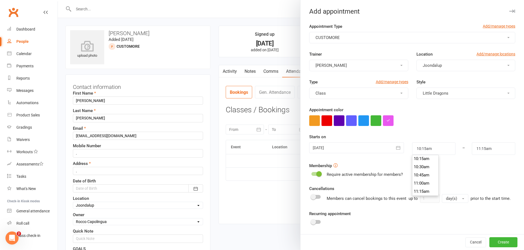
click at [423, 159] on li "10:15am" at bounding box center [426, 159] width 26 height 8
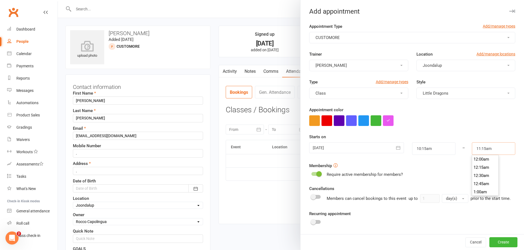
click at [481, 149] on input "11:15am" at bounding box center [493, 149] width 43 height 13
type input "10:45am"
click at [478, 168] on li "10:45am" at bounding box center [485, 166] width 26 height 8
click at [501, 242] on button "Create" at bounding box center [504, 243] width 28 height 10
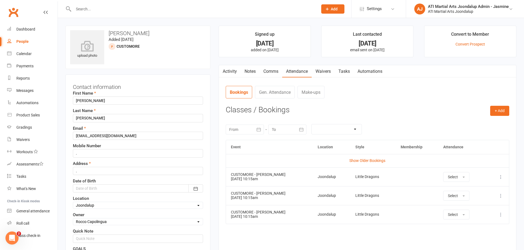
click at [499, 176] on icon at bounding box center [500, 176] width 5 height 5
drag, startPoint x: 400, startPoint y: 196, endPoint x: 486, endPoint y: 193, distance: 86.3
click at [400, 197] on td at bounding box center [417, 195] width 43 height 19
drag, startPoint x: 502, startPoint y: 195, endPoint x: 498, endPoint y: 200, distance: 5.8
click at [502, 195] on icon at bounding box center [500, 195] width 5 height 5
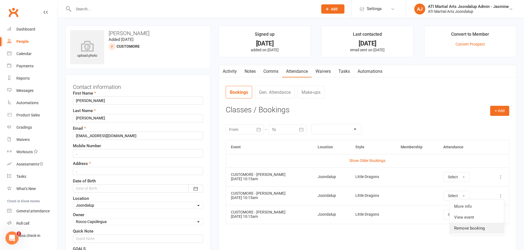
click at [473, 225] on link "Remove booking" at bounding box center [477, 228] width 54 height 11
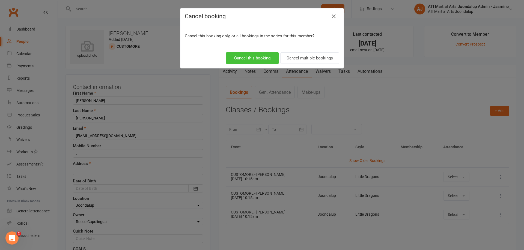
click at [268, 56] on button "Cancel this booking" at bounding box center [252, 57] width 53 height 11
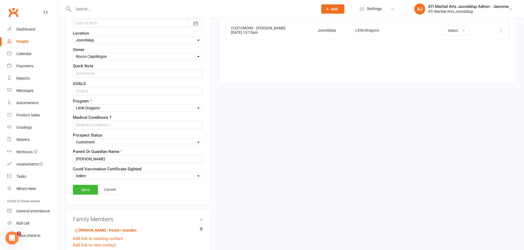
scroll to position [174, 0]
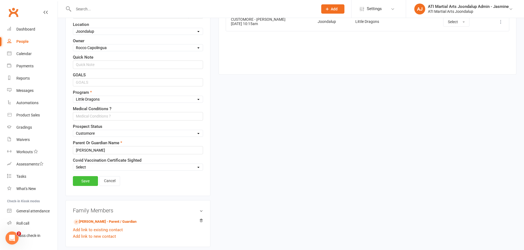
click at [91, 180] on link "Save" at bounding box center [85, 181] width 25 height 10
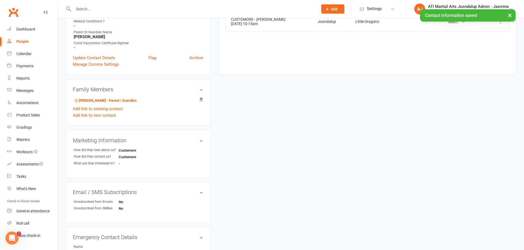
drag, startPoint x: 25, startPoint y: 53, endPoint x: 42, endPoint y: 63, distance: 19.6
click at [28, 55] on div "Calendar" at bounding box center [23, 54] width 15 height 4
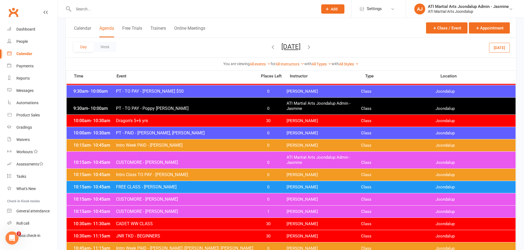
scroll to position [130, 0]
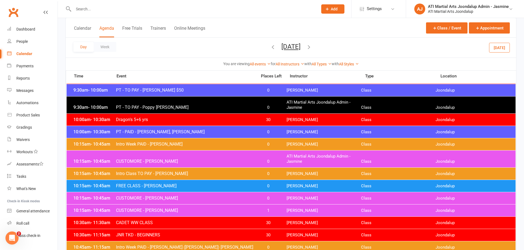
click at [85, 160] on span "10:15am - 10:45am" at bounding box center [94, 161] width 44 height 5
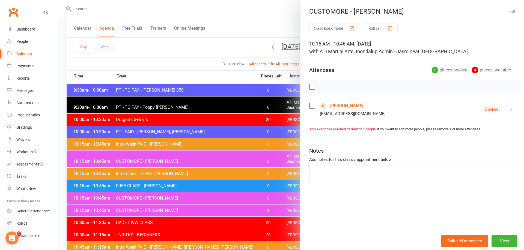
drag, startPoint x: 501, startPoint y: 240, endPoint x: 497, endPoint y: 238, distance: 4.8
click at [501, 240] on button "View" at bounding box center [505, 241] width 26 height 11
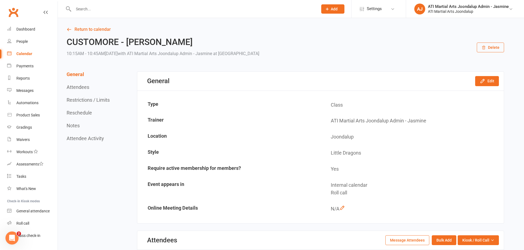
click at [495, 47] on button "Delete" at bounding box center [490, 48] width 27 height 10
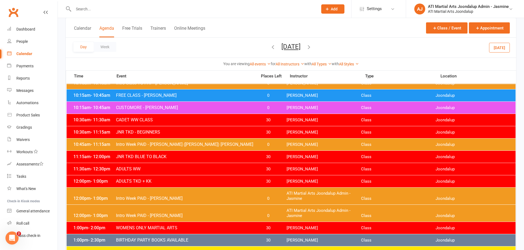
scroll to position [204, 0]
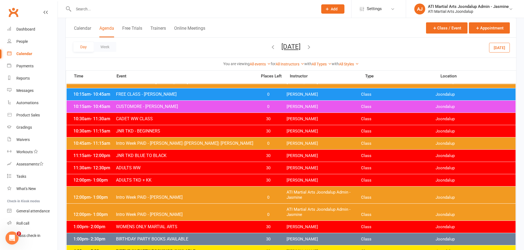
drag, startPoint x: 19, startPoint y: 41, endPoint x: 38, endPoint y: 37, distance: 19.4
click at [19, 41] on div "People" at bounding box center [21, 41] width 11 height 4
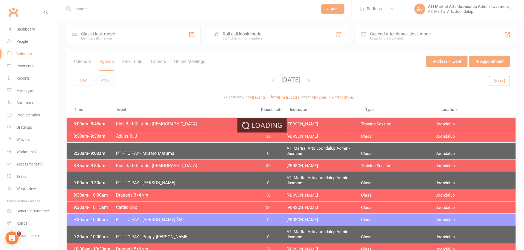
select select "100"
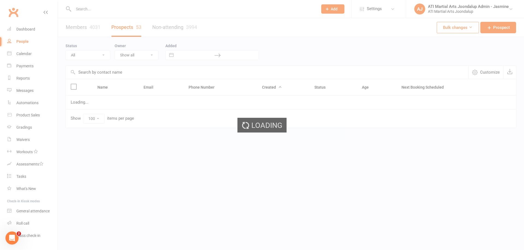
select select "Customore"
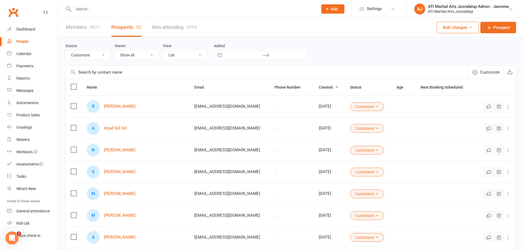
click at [132, 11] on input "text" at bounding box center [193, 9] width 242 height 8
type input "Tommy doyle"
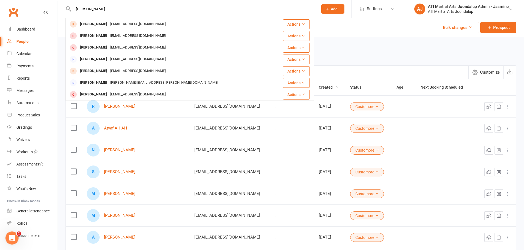
click at [100, 22] on div "Tommy Doyle" at bounding box center [93, 24] width 30 height 8
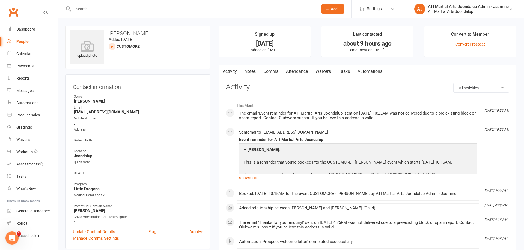
click at [304, 72] on link "Attendance" at bounding box center [296, 71] width 29 height 13
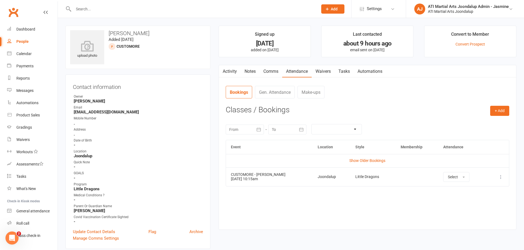
click at [501, 177] on icon at bounding box center [500, 176] width 5 height 5
drag, startPoint x: 490, startPoint y: 155, endPoint x: 490, endPoint y: 138, distance: 16.7
click at [490, 153] on table "Event Location Style Membership Attendance Show Older Bookings CUSTOMORE - Tomm…" at bounding box center [368, 163] width 284 height 47
drag, startPoint x: 499, startPoint y: 108, endPoint x: 496, endPoint y: 113, distance: 6.4
click at [499, 108] on button "+ Add" at bounding box center [499, 111] width 19 height 10
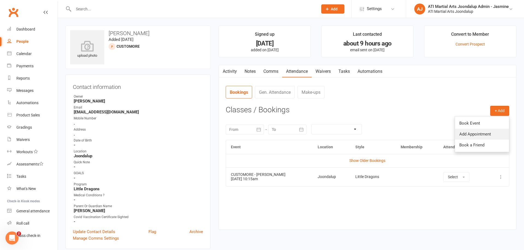
click at [481, 134] on link "Add Appointment" at bounding box center [482, 134] width 54 height 11
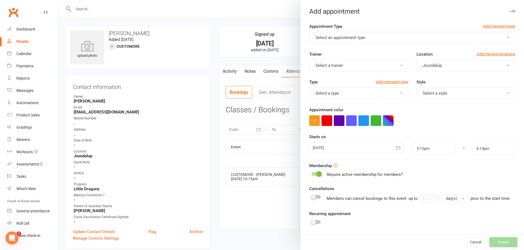
click at [335, 36] on span "Select an appointment type" at bounding box center [341, 37] width 50 height 5
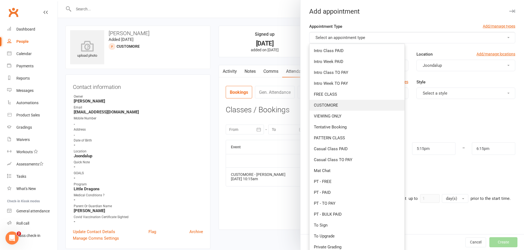
click at [324, 105] on span "CUSTOMORE" at bounding box center [326, 105] width 24 height 5
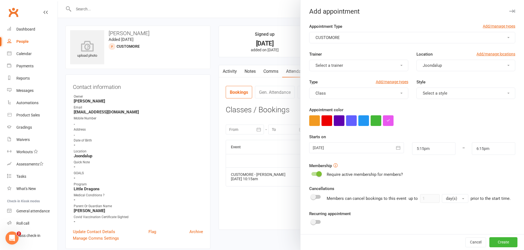
drag, startPoint x: 359, startPoint y: 69, endPoint x: 357, endPoint y: 71, distance: 3.0
click at [359, 69] on button "Select a trainer" at bounding box center [358, 65] width 99 height 11
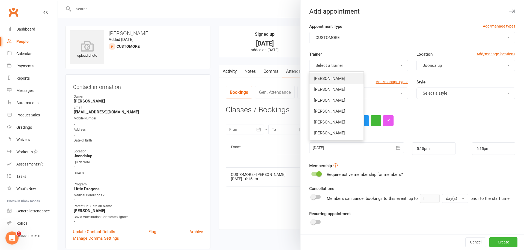
click at [353, 78] on link "Rocco Capolingua" at bounding box center [337, 78] width 54 height 11
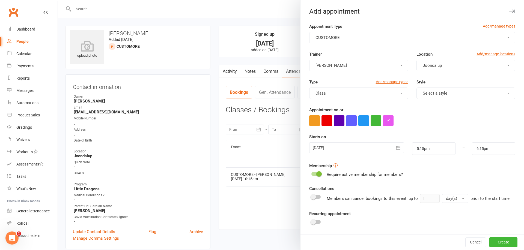
click at [427, 93] on span "Select a style" at bounding box center [435, 93] width 25 height 5
drag, startPoint x: 435, startPoint y: 174, endPoint x: 419, endPoint y: 170, distance: 16.9
click at [435, 173] on span "Little Dragons" at bounding box center [434, 172] width 26 height 5
click at [398, 148] on icon "button" at bounding box center [398, 147] width 5 height 5
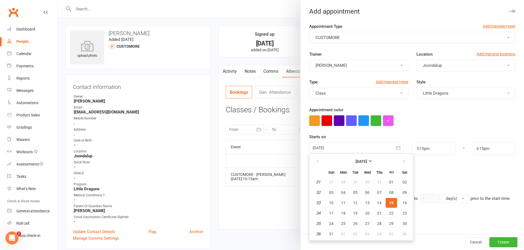
drag, startPoint x: 406, startPoint y: 203, endPoint x: 424, endPoint y: 179, distance: 29.2
click at [407, 202] on span "16" at bounding box center [405, 203] width 4 height 4
type input "16 Aug 2025"
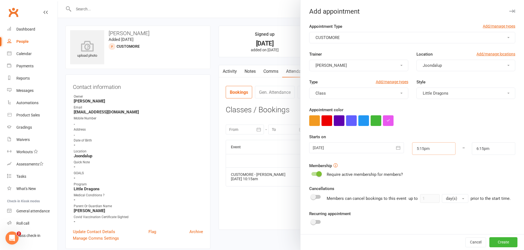
drag, startPoint x: 431, startPoint y: 147, endPoint x: 426, endPoint y: 154, distance: 7.9
click at [431, 147] on input "5:15pm" at bounding box center [433, 149] width 43 height 13
type input "10:15am"
click at [421, 169] on li "10:15am" at bounding box center [426, 169] width 26 height 8
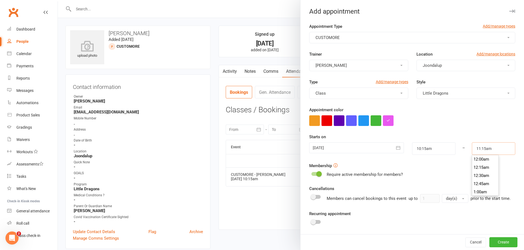
drag, startPoint x: 490, startPoint y: 150, endPoint x: 491, endPoint y: 152, distance: 2.8
click at [490, 150] on input "11:15am" at bounding box center [493, 149] width 43 height 13
type input "10:45am"
click at [485, 162] on li "10:45am" at bounding box center [485, 164] width 26 height 8
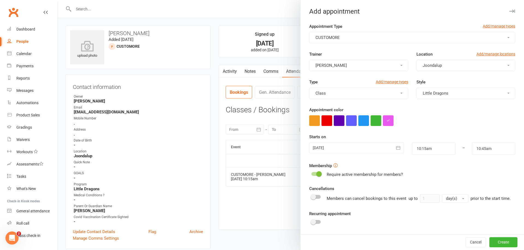
drag, startPoint x: 501, startPoint y: 243, endPoint x: 383, endPoint y: 232, distance: 118.2
click at [501, 243] on button "Create" at bounding box center [504, 243] width 28 height 10
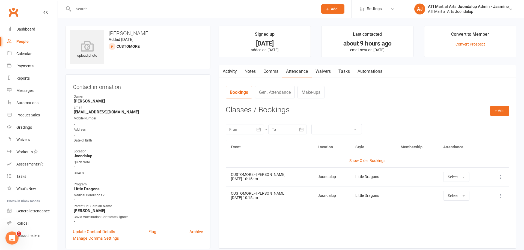
click at [25, 55] on div "Calendar" at bounding box center [23, 54] width 15 height 4
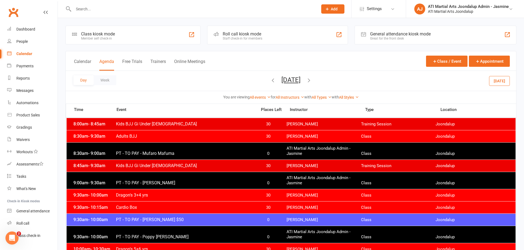
click at [25, 43] on div "People" at bounding box center [21, 41] width 11 height 4
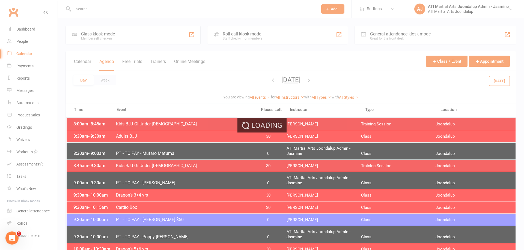
select select "100"
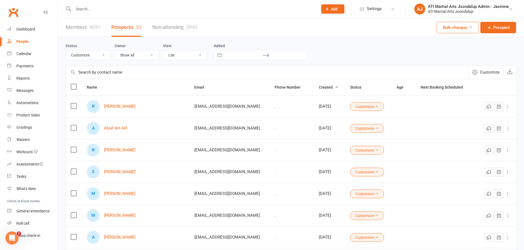
select select "Initial Contact"
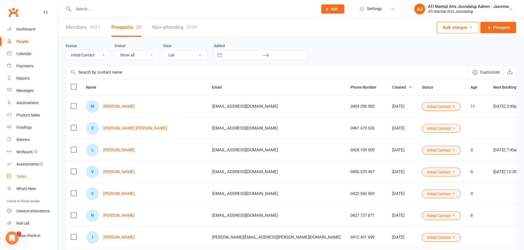
click at [19, 179] on link "Tasks" at bounding box center [32, 177] width 51 height 12
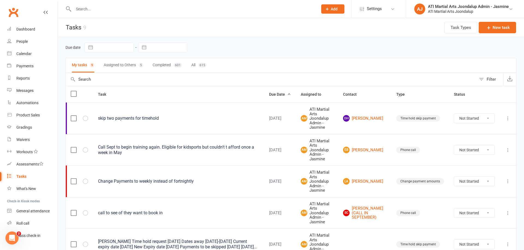
click at [508, 242] on icon at bounding box center [507, 244] width 5 height 5
click at [465, 242] on link "Edit" at bounding box center [484, 243] width 54 height 11
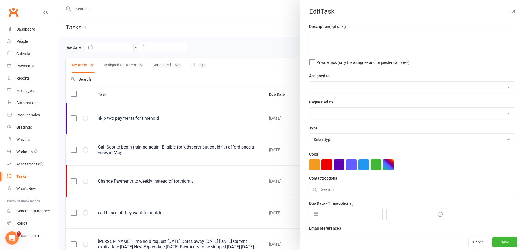
type textarea "Travis Eaton Time hold request 11/08/25 Dates away 01/09/25-05/10/25 Current ex…"
select select "12005"
type input "05 Oct 2025"
type input "4:00pm"
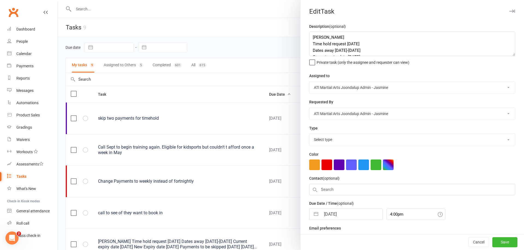
select select "24003"
select select "8"
select select "2025"
select select "9"
select select "2025"
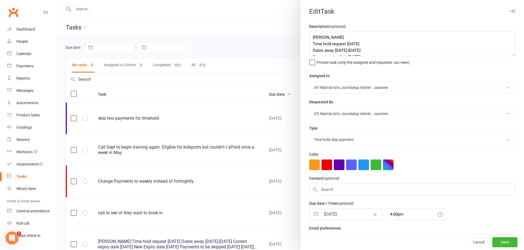
select select "10"
select select "2025"
click at [348, 214] on input "05 Oct 2025" at bounding box center [351, 214] width 61 height 11
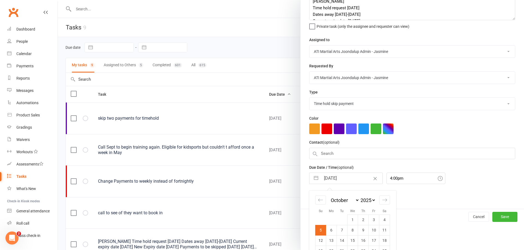
scroll to position [41, 0]
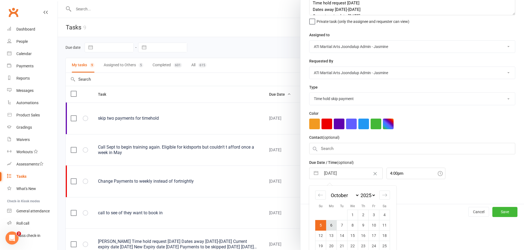
click at [334, 223] on td "6" at bounding box center [331, 225] width 11 height 10
type input "06 Oct 2025"
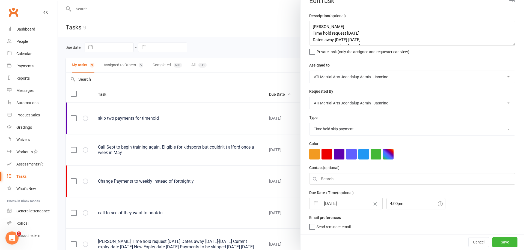
scroll to position [9, 0]
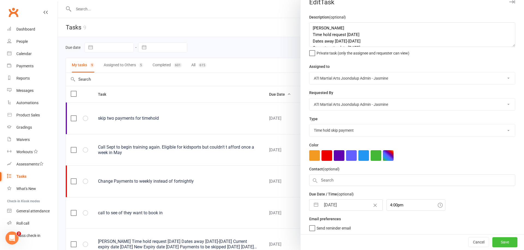
click at [508, 239] on button "Save" at bounding box center [505, 243] width 25 height 10
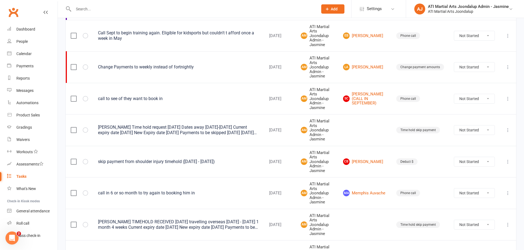
scroll to position [114, 0]
click at [508, 223] on icon at bounding box center [507, 225] width 5 height 5
click at [463, 209] on link "Edit" at bounding box center [484, 208] width 54 height 11
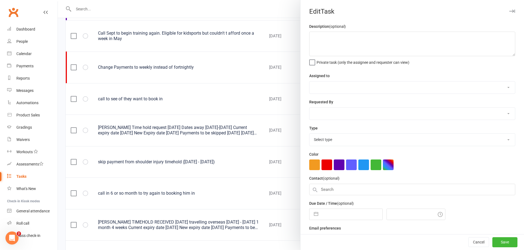
type textarea "Melissa Eaton TIMEHOLD RECEIVED 11/08/25 travelling overseas 01/09/25 - 05/10/2…"
select select "12005"
type input "24 May 2026"
type input "3:45pm"
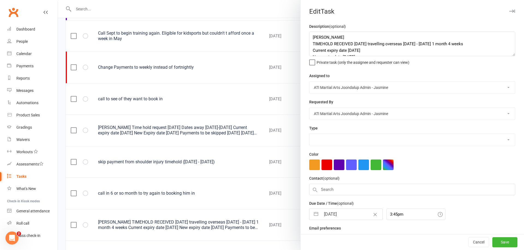
select select "24003"
click at [357, 216] on input "24 May 2026" at bounding box center [351, 214] width 61 height 11
select select "3"
select select "2026"
select select "4"
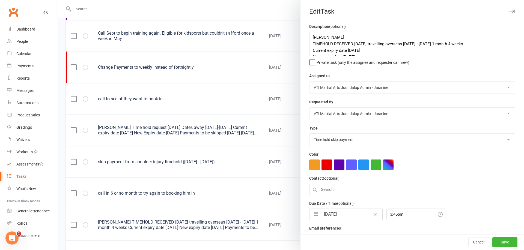
select select "2026"
select select "5"
select select "2026"
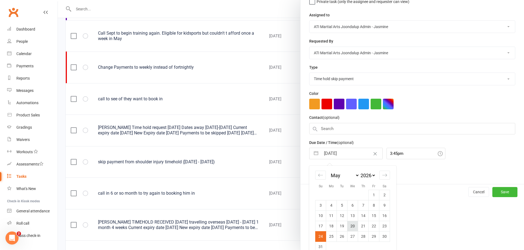
scroll to position [61, 0]
click at [385, 224] on td "23" at bounding box center [384, 226] width 11 height 10
type input "23 May 2026"
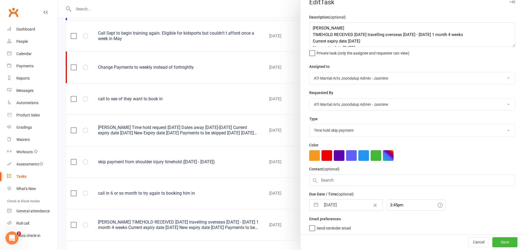
drag, startPoint x: 504, startPoint y: 242, endPoint x: 403, endPoint y: 243, distance: 101.0
click at [504, 242] on button "Save" at bounding box center [505, 243] width 25 height 10
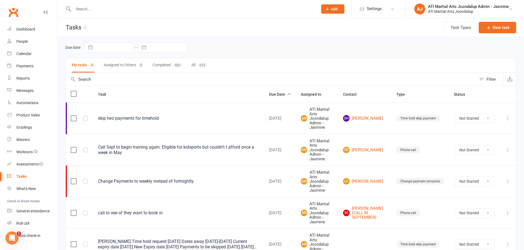
scroll to position [0, 0]
click at [26, 90] on div "Messages" at bounding box center [24, 90] width 17 height 4
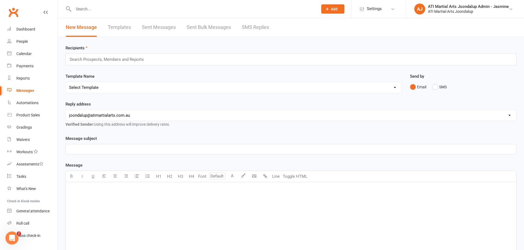
click at [257, 28] on link "SMS Replies" at bounding box center [255, 27] width 27 height 19
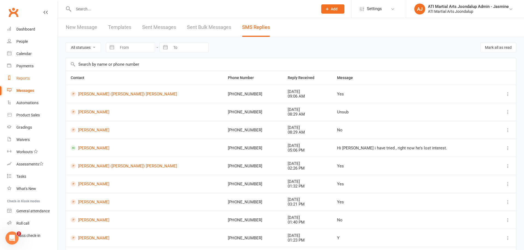
click at [24, 80] on div "Reports" at bounding box center [22, 78] width 13 height 4
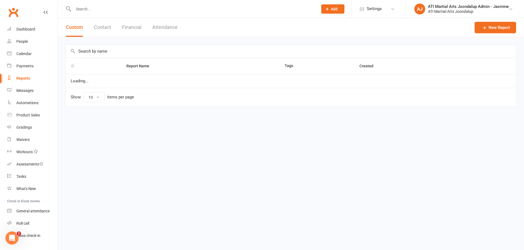
select select "100"
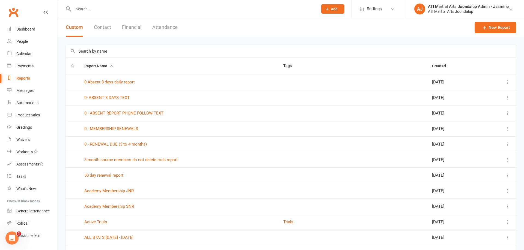
drag, startPoint x: 136, startPoint y: 26, endPoint x: 128, endPoint y: 40, distance: 15.4
click at [136, 26] on button "Financial" at bounding box center [131, 27] width 19 height 19
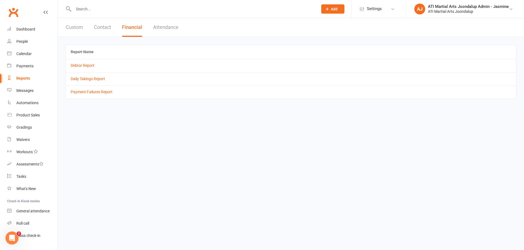
drag, startPoint x: 83, startPoint y: 28, endPoint x: 85, endPoint y: 39, distance: 11.4
click at [83, 28] on button "Custom" at bounding box center [74, 27] width 17 height 19
select select "100"
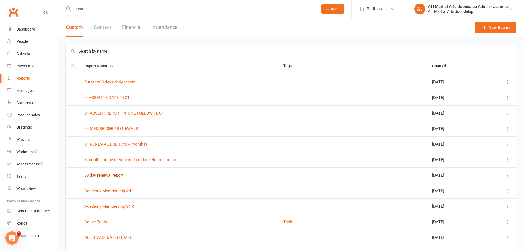
click at [105, 177] on link "50 day renewal report" at bounding box center [103, 175] width 39 height 5
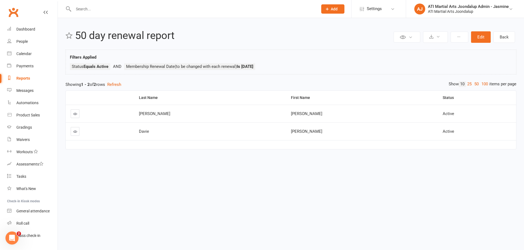
click at [24, 76] on link "Reports" at bounding box center [32, 78] width 51 height 12
select select "100"
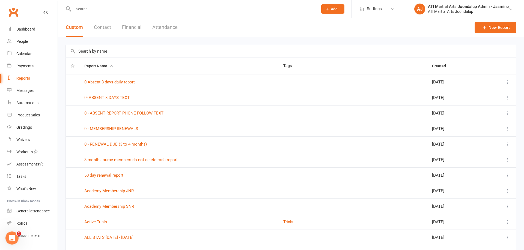
click at [101, 144] on link "0 - RENEWAL DUE (3 to 4 months)" at bounding box center [115, 144] width 63 height 5
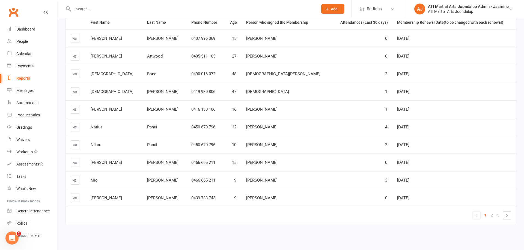
scroll to position [85, 0]
drag, startPoint x: 25, startPoint y: 79, endPoint x: 25, endPoint y: 71, distance: 7.9
click at [25, 78] on div "Reports" at bounding box center [23, 78] width 14 height 4
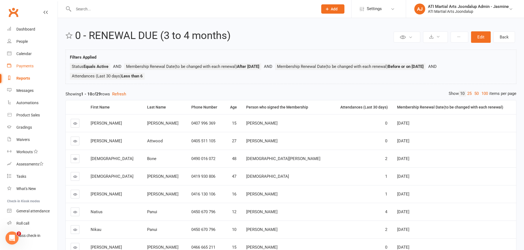
select select "100"
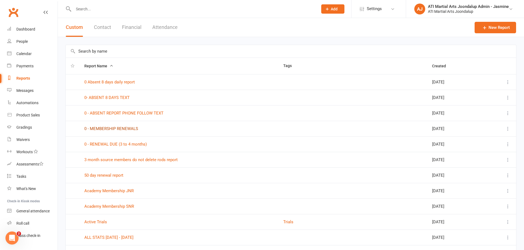
click at [109, 129] on link "0 - MEMBERSHIP RENEWALS" at bounding box center [111, 128] width 54 height 5
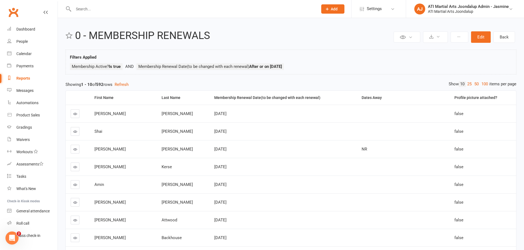
drag, startPoint x: 20, startPoint y: 77, endPoint x: 31, endPoint y: 79, distance: 10.8
click at [20, 77] on div "Reports" at bounding box center [23, 78] width 14 height 4
select select "100"
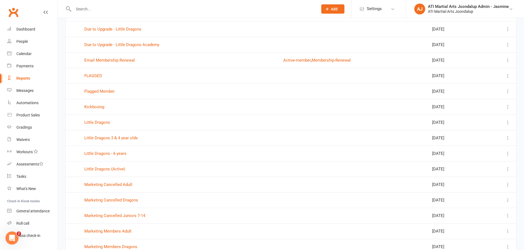
scroll to position [376, 0]
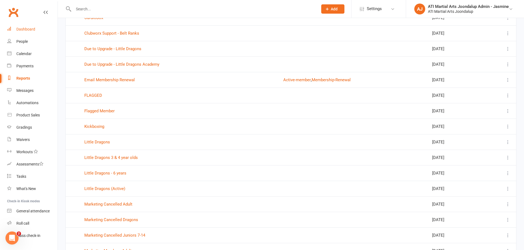
drag, startPoint x: 28, startPoint y: 28, endPoint x: 29, endPoint y: 34, distance: 5.7
click at [29, 34] on link "Dashboard" at bounding box center [32, 29] width 51 height 12
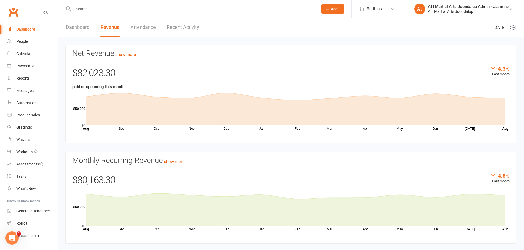
click at [142, 24] on link "Attendance" at bounding box center [143, 27] width 25 height 19
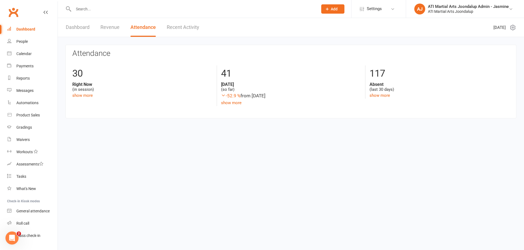
click at [192, 26] on link "Recent Activity" at bounding box center [183, 27] width 32 height 19
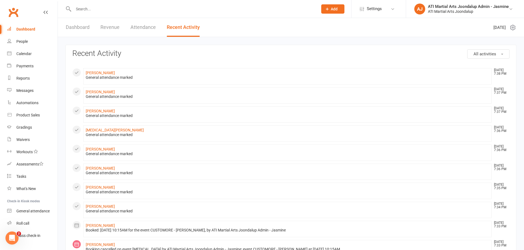
click at [84, 26] on link "Dashboard" at bounding box center [78, 27] width 24 height 19
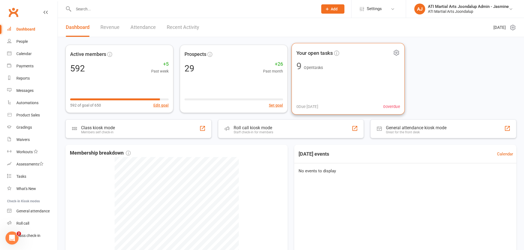
click at [330, 82] on div "Your open tasks 9 Open tasks 0 Due today 0 overdue" at bounding box center [348, 79] width 113 height 72
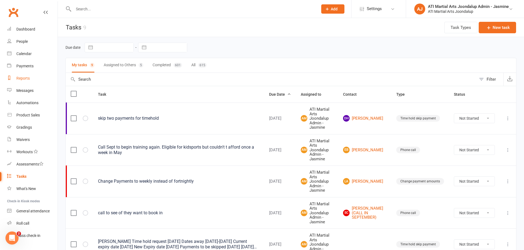
click at [25, 81] on link "Reports" at bounding box center [32, 78] width 51 height 12
select select "100"
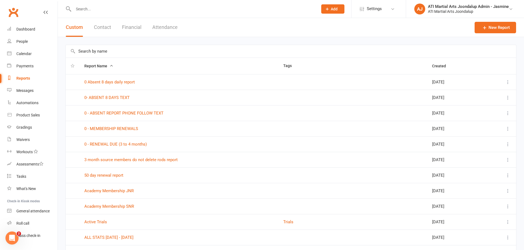
drag, startPoint x: 26, startPoint y: 54, endPoint x: 101, endPoint y: 166, distance: 135.2
click at [26, 54] on div "Calendar" at bounding box center [23, 54] width 15 height 4
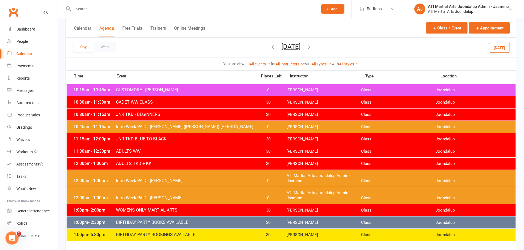
scroll to position [235, 0]
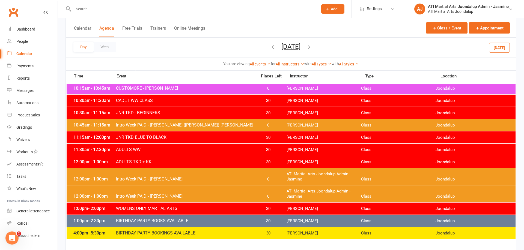
drag, startPoint x: 333, startPoint y: 47, endPoint x: 286, endPoint y: 108, distance: 76.6
click at [312, 47] on icon "button" at bounding box center [309, 47] width 6 height 6
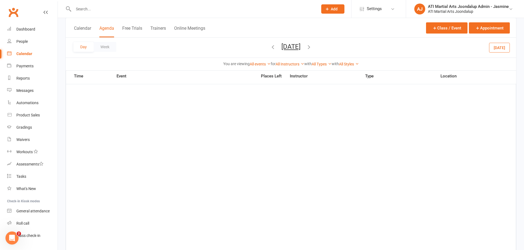
click at [312, 48] on icon "button" at bounding box center [309, 47] width 6 height 6
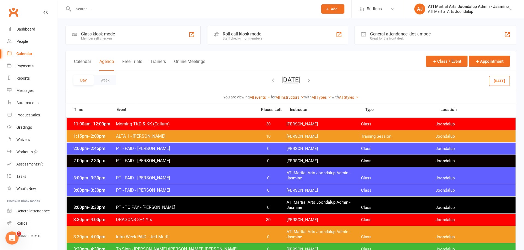
scroll to position [0, 0]
drag, startPoint x: 332, startPoint y: 81, endPoint x: 296, endPoint y: 95, distance: 38.2
click at [312, 81] on icon "button" at bounding box center [309, 80] width 6 height 6
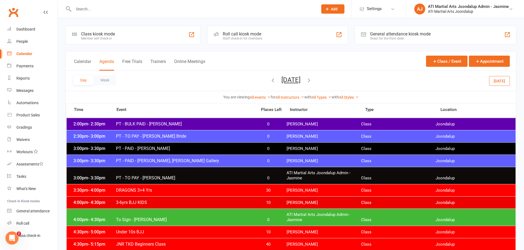
click at [312, 79] on icon "button" at bounding box center [309, 80] width 6 height 6
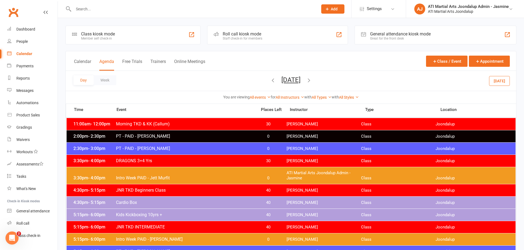
click at [312, 79] on icon "button" at bounding box center [309, 80] width 6 height 6
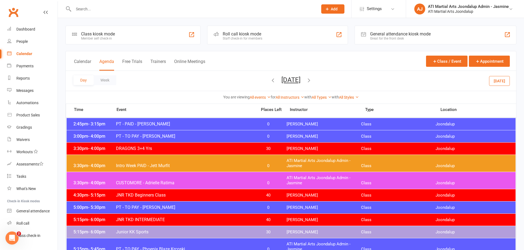
click at [312, 81] on icon "button" at bounding box center [309, 80] width 6 height 6
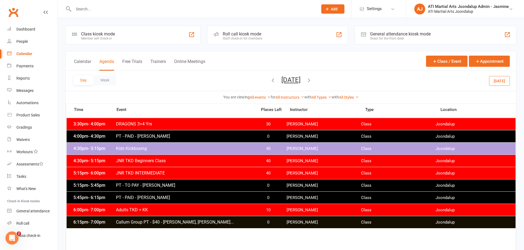
click at [312, 81] on icon "button" at bounding box center [309, 80] width 6 height 6
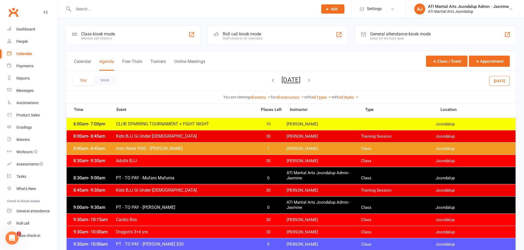
click at [270, 81] on icon "button" at bounding box center [273, 80] width 6 height 6
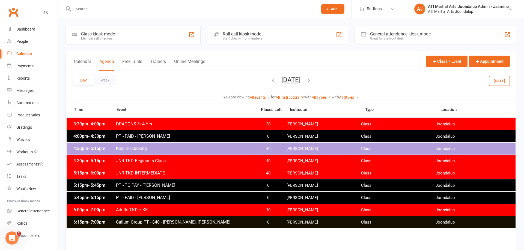
click at [270, 81] on icon "button" at bounding box center [273, 80] width 6 height 6
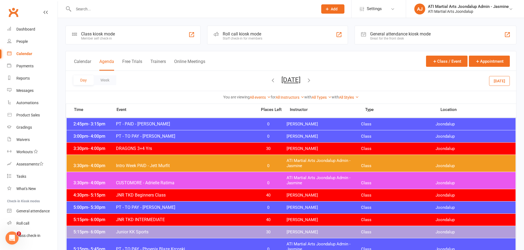
click at [276, 82] on span "Thursday, Aug 21, 2025 August 2025 Sun Mon Tue Wed Thu Fri Sat 27 28 29 30 31 0…" at bounding box center [291, 81] width 30 height 10
click at [270, 82] on icon "button" at bounding box center [273, 80] width 6 height 6
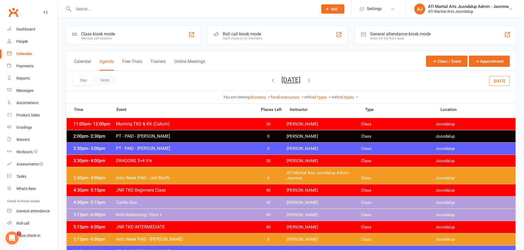
click at [270, 81] on icon "button" at bounding box center [273, 80] width 6 height 6
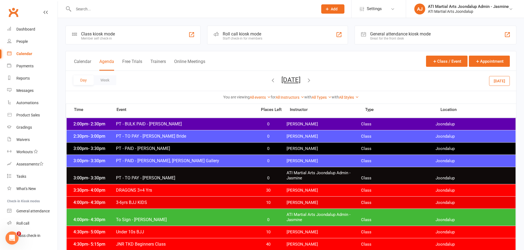
click at [270, 81] on icon "button" at bounding box center [273, 80] width 6 height 6
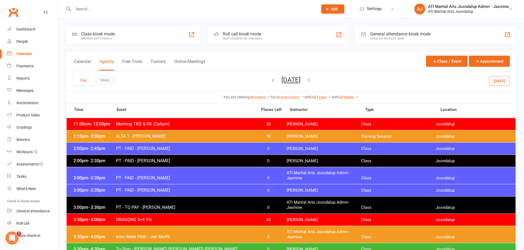
click at [270, 81] on icon "button" at bounding box center [273, 80] width 6 height 6
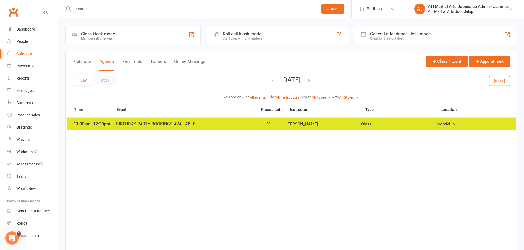
click at [270, 82] on icon "button" at bounding box center [273, 80] width 6 height 6
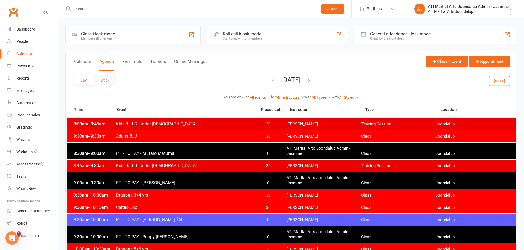
drag, startPoint x: 249, startPoint y: 81, endPoint x: 242, endPoint y: 83, distance: 7.4
click at [270, 81] on icon "button" at bounding box center [273, 80] width 6 height 6
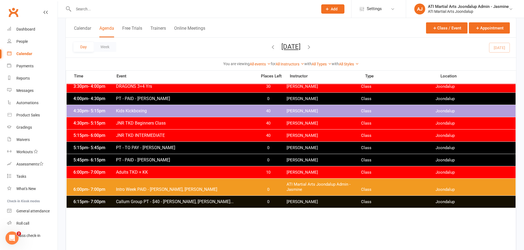
scroll to position [38, 0]
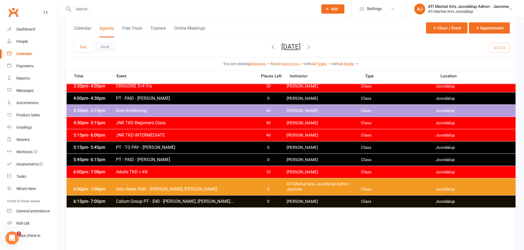
click at [189, 203] on span "Callum Group PT - $40 - Isabella Aanensen, Liam Ba..." at bounding box center [185, 201] width 138 height 5
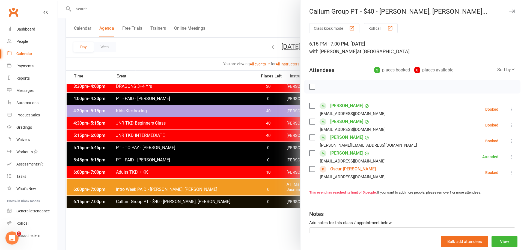
click at [195, 227] on div at bounding box center [291, 125] width 466 height 250
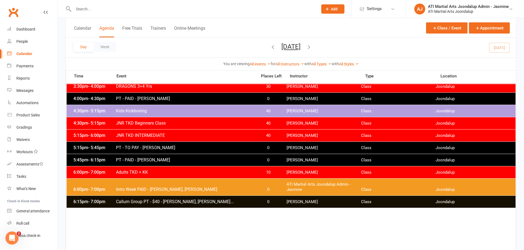
click at [102, 9] on input "text" at bounding box center [193, 9] width 242 height 8
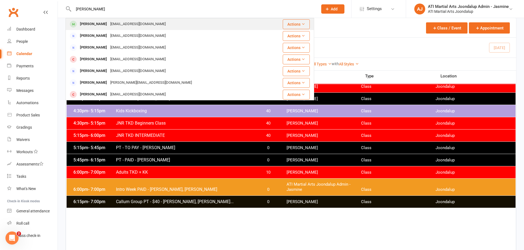
type input "Matthew lenzo"
click at [110, 29] on div "Matthew Lenzo jml7844@outlook.com" at bounding box center [169, 24] width 206 height 11
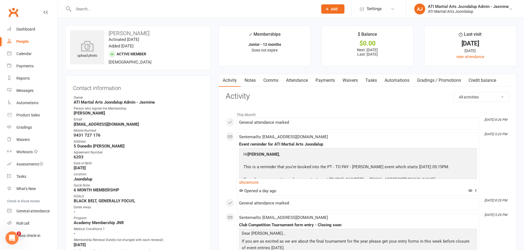
click at [292, 81] on link "Attendance" at bounding box center [296, 80] width 29 height 13
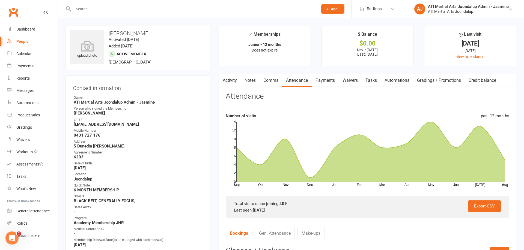
click at [276, 82] on link "Comms" at bounding box center [271, 80] width 23 height 13
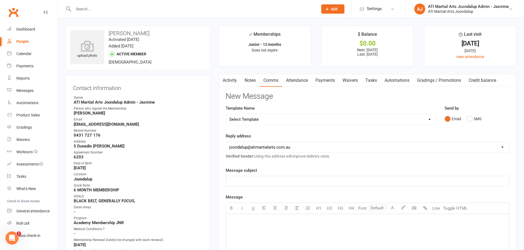
click at [252, 81] on link "Notes" at bounding box center [250, 80] width 19 height 13
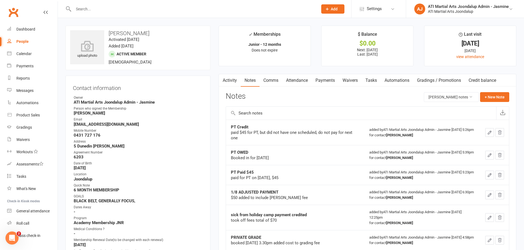
click at [299, 79] on link "Attendance" at bounding box center [296, 80] width 29 height 13
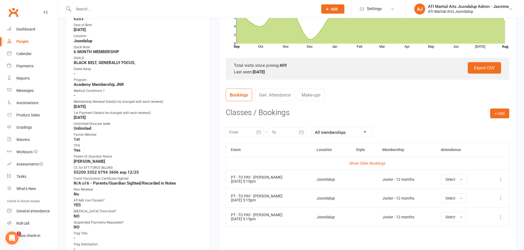
scroll to position [140, 0]
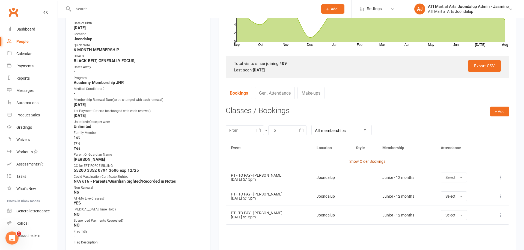
click at [358, 159] on link "Show Older Bookings" at bounding box center [367, 161] width 36 height 4
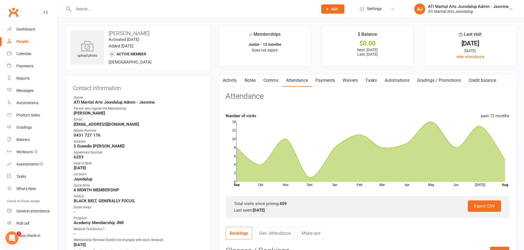
scroll to position [0, 0]
click at [27, 55] on div "Calendar" at bounding box center [23, 54] width 15 height 4
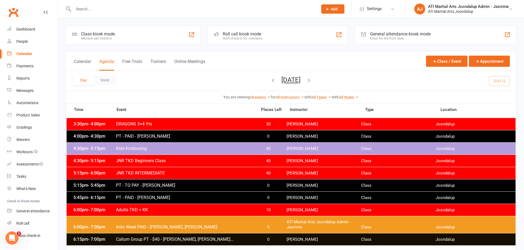
click at [312, 81] on icon "button" at bounding box center [309, 80] width 6 height 6
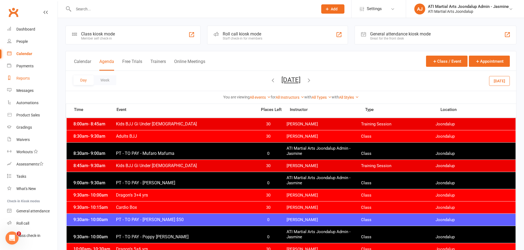
click at [25, 76] on div "Reports" at bounding box center [22, 78] width 13 height 4
select select "100"
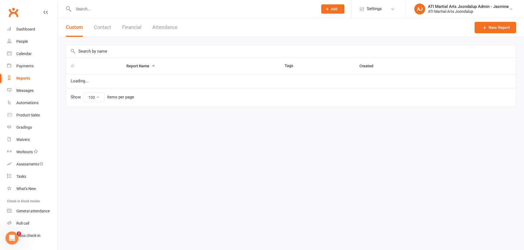
drag, startPoint x: 134, startPoint y: 26, endPoint x: 130, endPoint y: 44, distance: 18.5
click at [134, 26] on button "Financial" at bounding box center [131, 27] width 19 height 19
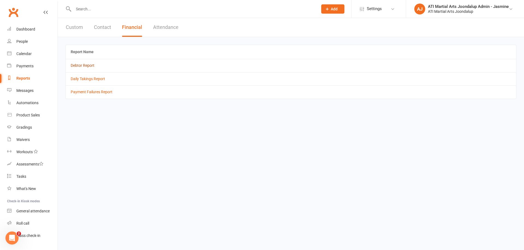
click at [85, 65] on link "Debtor Report" at bounding box center [83, 65] width 24 height 4
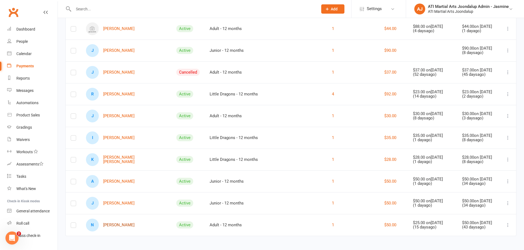
scroll to position [247, 0]
click at [126, 225] on link "N Natasha Stegenga" at bounding box center [110, 225] width 49 height 13
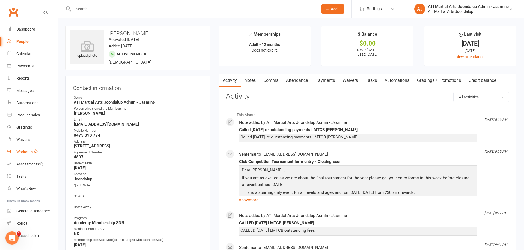
click at [25, 153] on div "Workouts" at bounding box center [24, 152] width 16 height 4
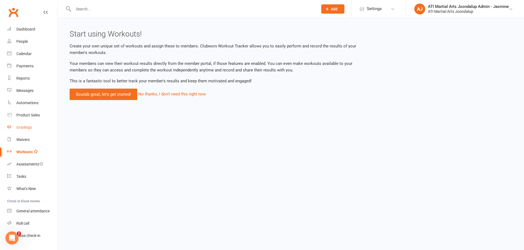
click at [27, 128] on div "Gradings" at bounding box center [24, 127] width 16 height 4
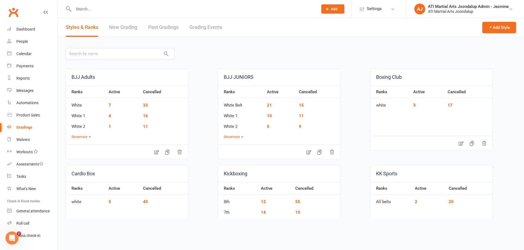
drag, startPoint x: 24, startPoint y: 42, endPoint x: 41, endPoint y: 53, distance: 20.7
click at [24, 42] on div "People" at bounding box center [21, 41] width 11 height 4
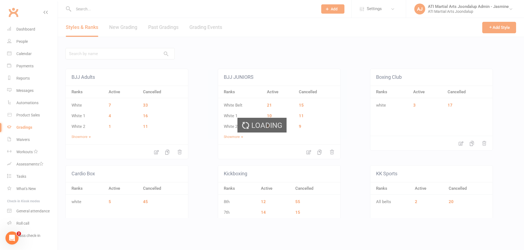
select select "100"
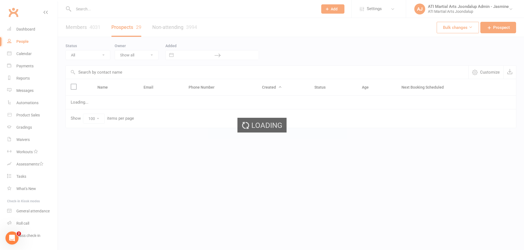
select select "Initial Contact"
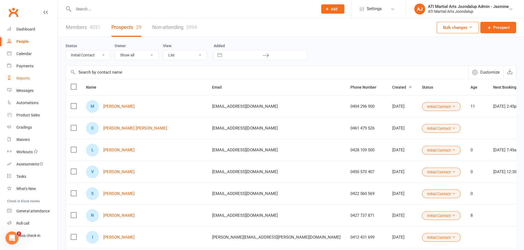
click at [22, 78] on div "Reports" at bounding box center [22, 78] width 13 height 4
select select "100"
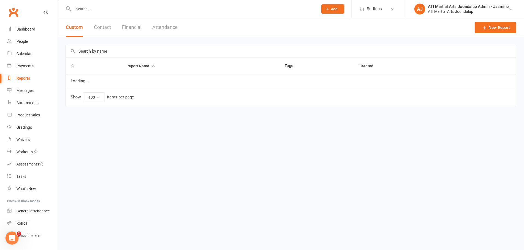
drag, startPoint x: 127, startPoint y: 28, endPoint x: 102, endPoint y: 44, distance: 30.0
click at [127, 28] on button "Financial" at bounding box center [131, 27] width 19 height 19
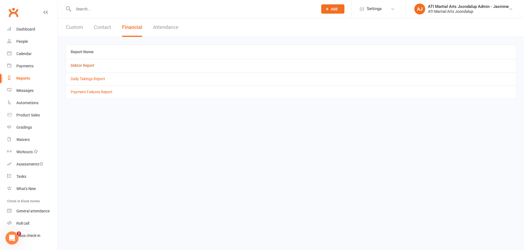
click at [82, 65] on link "Debtor Report" at bounding box center [83, 65] width 24 height 4
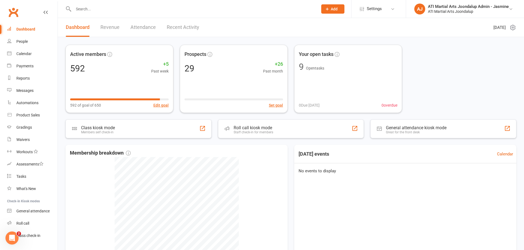
drag, startPoint x: 335, startPoint y: 10, endPoint x: 313, endPoint y: 18, distance: 23.0
click at [335, 10] on span "Add" at bounding box center [334, 9] width 7 height 4
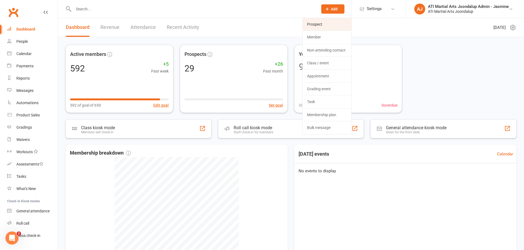
click at [321, 25] on link "Prospect" at bounding box center [327, 24] width 49 height 13
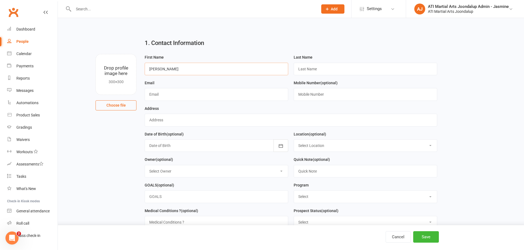
type input "Ana"
type input "."
type input "[EMAIL_ADDRESS][DOMAIN_NAME]"
type input "."
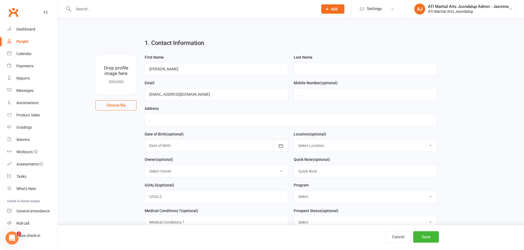
select select "0"
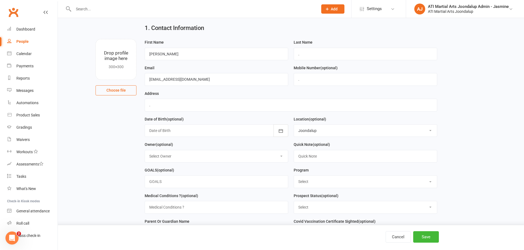
scroll to position [17, 0]
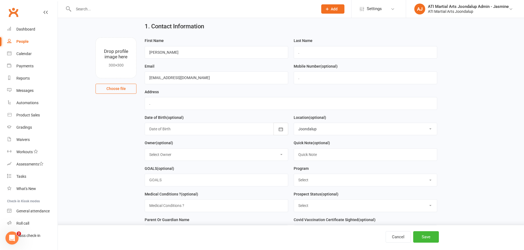
select select "Little Dragons"
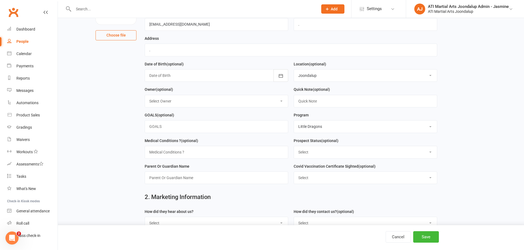
scroll to position [72, 0]
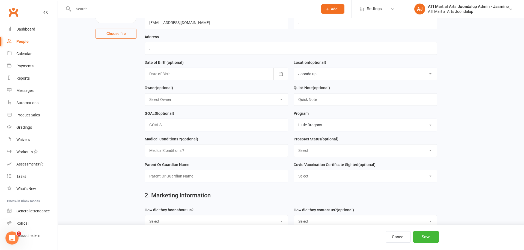
select select "Customore"
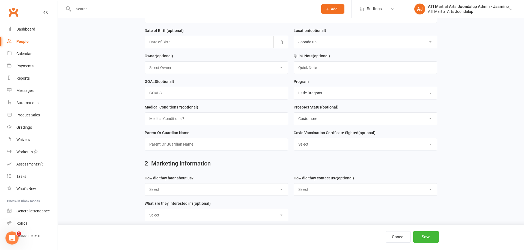
scroll to position [118, 0]
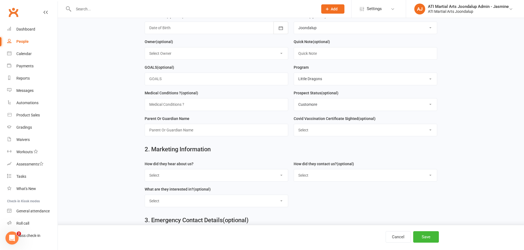
select select "Customore"
type input "Rod Diaz"
drag, startPoint x: 429, startPoint y: 235, endPoint x: 421, endPoint y: 231, distance: 9.5
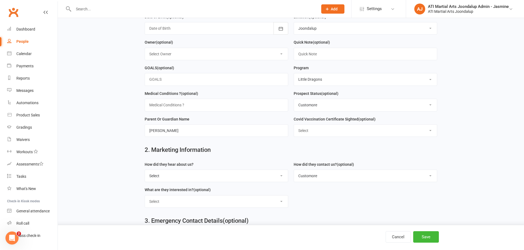
click at [429, 235] on button "Save" at bounding box center [426, 237] width 26 height 11
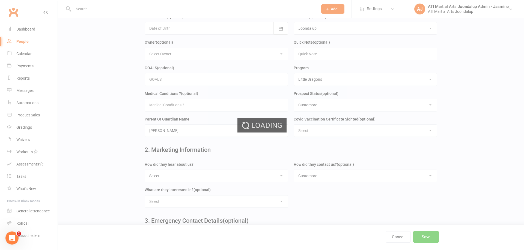
scroll to position [0, 0]
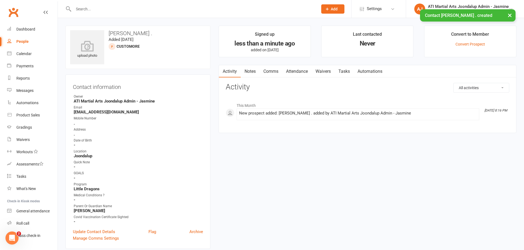
click at [292, 73] on link "Attendance" at bounding box center [296, 71] width 29 height 13
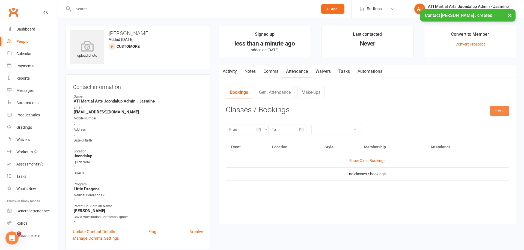
click at [495, 112] on button "+ Add" at bounding box center [499, 111] width 19 height 10
click at [462, 135] on link "Add Appointment" at bounding box center [482, 134] width 54 height 11
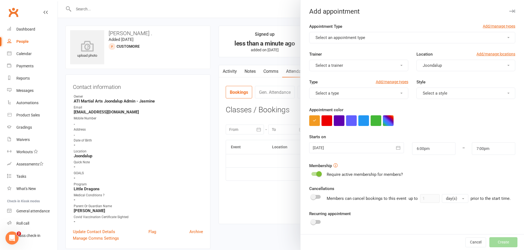
click at [331, 36] on span "Select an appointment type" at bounding box center [341, 37] width 50 height 5
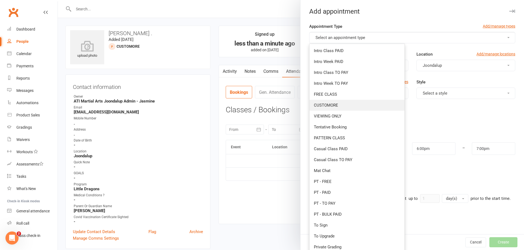
click at [325, 105] on span "CUSTOMORE" at bounding box center [326, 105] width 24 height 5
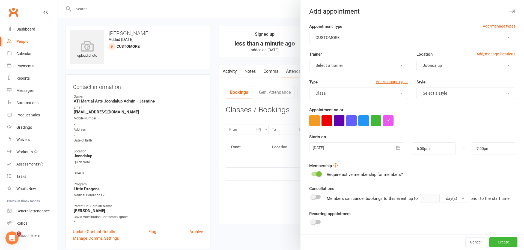
click at [444, 91] on span "Select a style" at bounding box center [435, 93] width 25 height 5
click at [438, 170] on span "Little Dragons" at bounding box center [434, 172] width 26 height 5
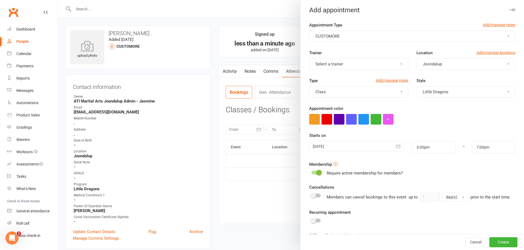
click at [399, 147] on icon "button" at bounding box center [398, 146] width 5 height 5
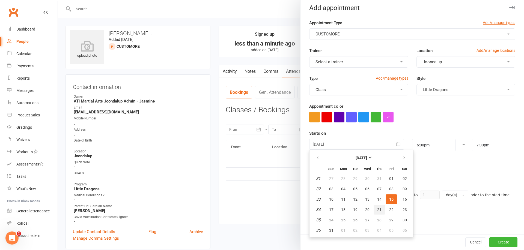
scroll to position [5, 0]
drag, startPoint x: 343, startPoint y: 207, endPoint x: 347, endPoint y: 205, distance: 4.5
click at [343, 207] on button "18" at bounding box center [343, 209] width 11 height 10
type input "18 Aug 2025"
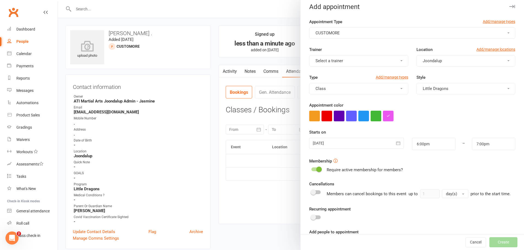
scroll to position [4, 0]
click at [441, 143] on input "6:00pm" at bounding box center [433, 145] width 43 height 13
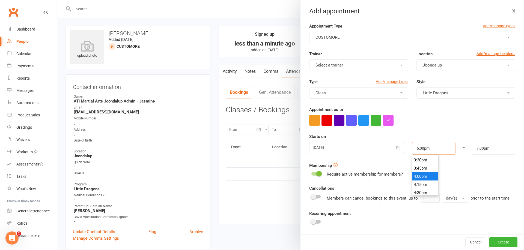
scroll to position [500, 0]
type input "3:30pm"
click at [421, 167] on li "3:30pm" at bounding box center [426, 166] width 26 height 8
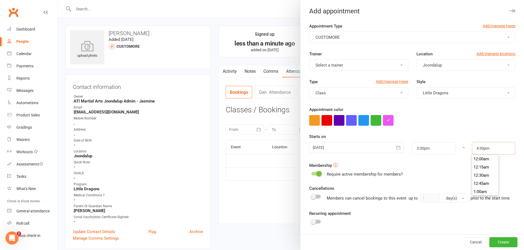
click at [484, 151] on input "4:30pm" at bounding box center [493, 148] width 43 height 13
type input "4:00pm"
click at [485, 157] on li "4:00pm" at bounding box center [485, 157] width 26 height 8
click at [497, 242] on button "Create" at bounding box center [504, 243] width 28 height 10
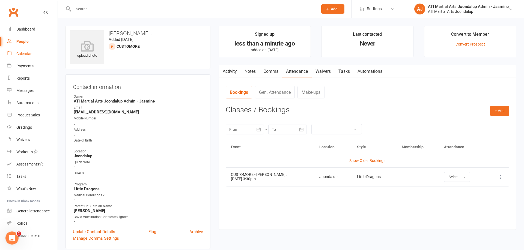
click at [23, 56] on div "Calendar" at bounding box center [23, 54] width 15 height 4
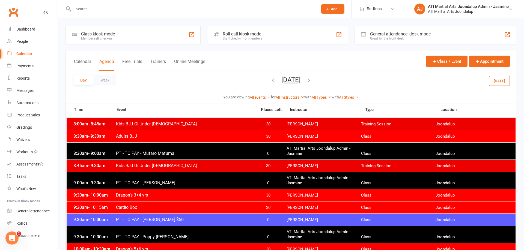
click at [312, 82] on icon "button" at bounding box center [309, 80] width 6 height 6
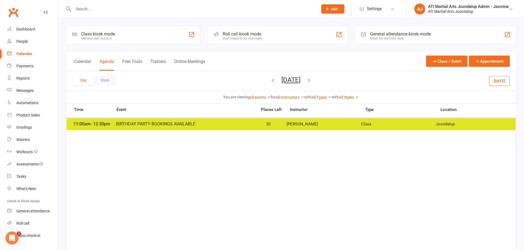
click at [312, 81] on icon "button" at bounding box center [309, 80] width 6 height 6
